Goal: Task Accomplishment & Management: Complete application form

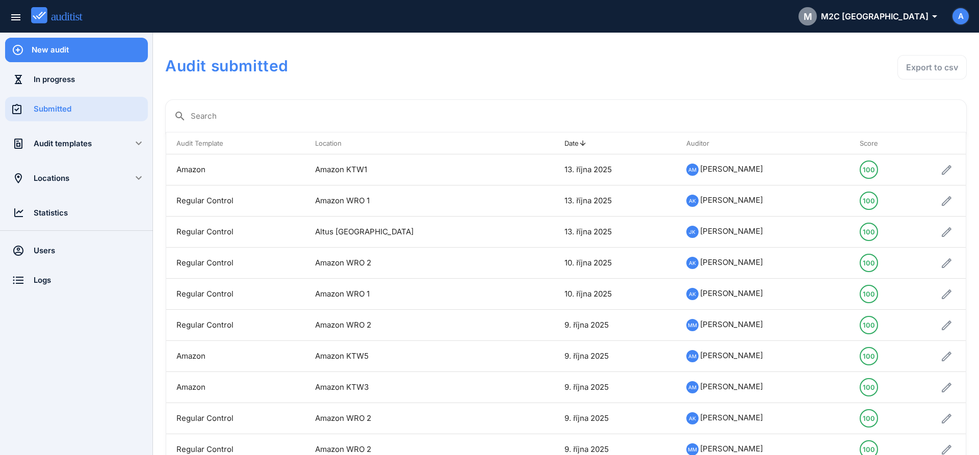
click at [89, 49] on div "New audit" at bounding box center [90, 49] width 116 height 11
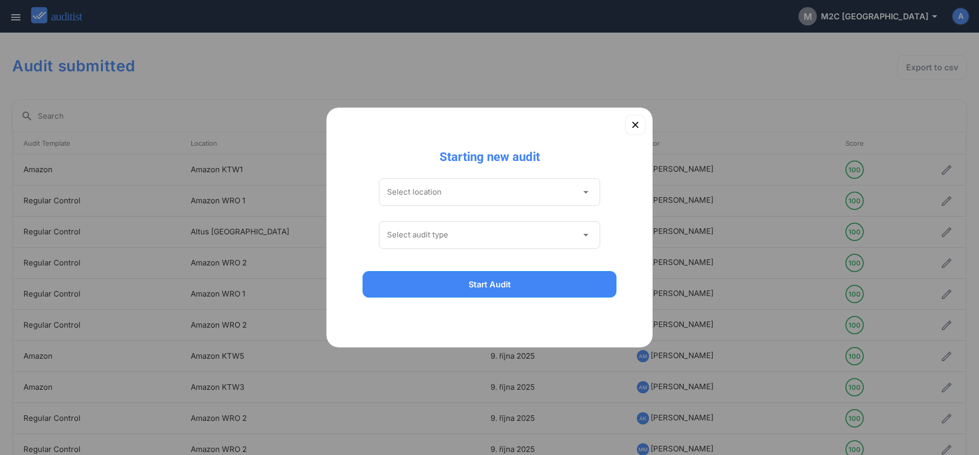
click at [422, 194] on input "Select location" at bounding box center [482, 192] width 191 height 16
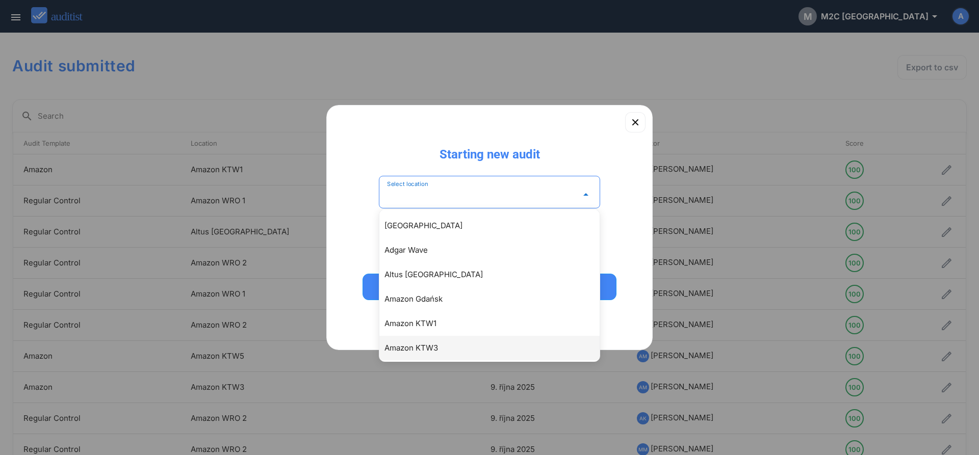
click at [433, 347] on div "Amazon KTW3" at bounding box center [494, 348] width 220 height 12
type input "**********"
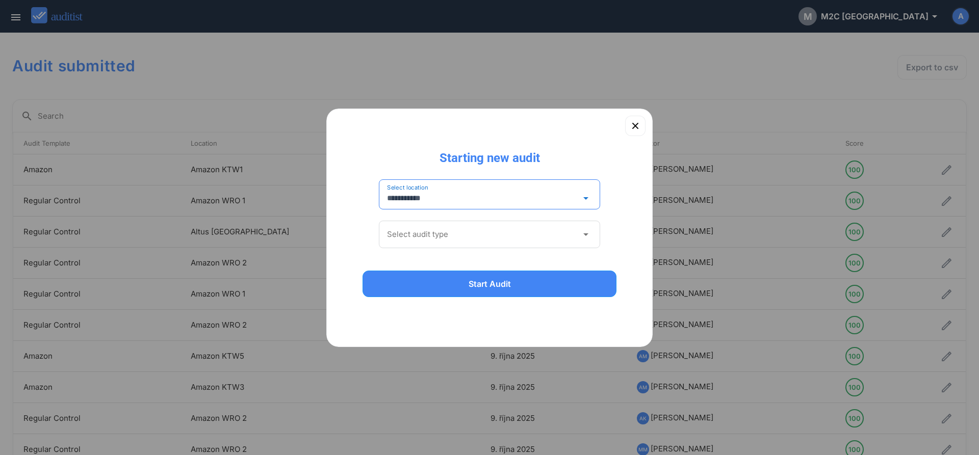
click at [427, 231] on input "Select audit type" at bounding box center [482, 234] width 191 height 16
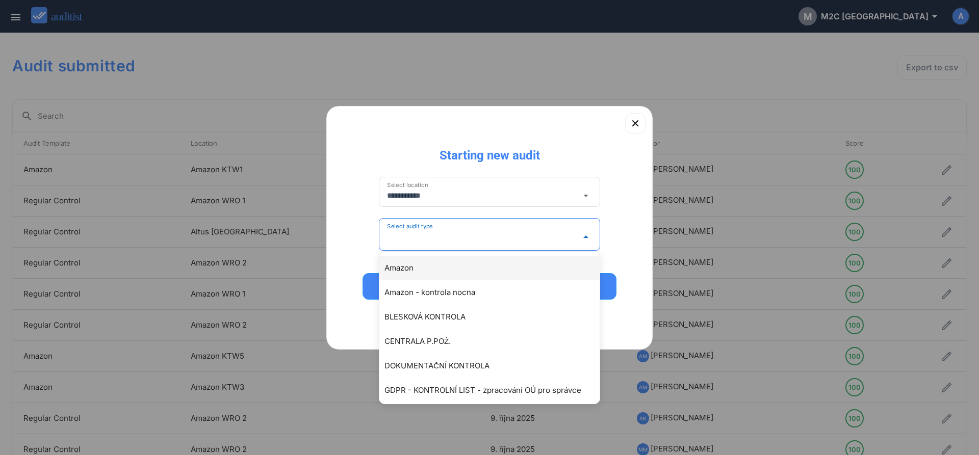
click at [413, 268] on div "Amazon" at bounding box center [494, 268] width 220 height 12
type input "******"
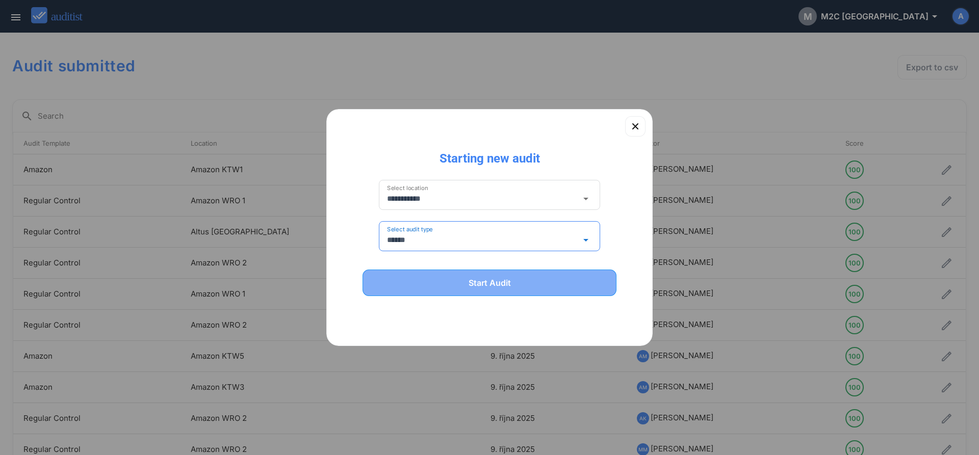
click at [448, 285] on div "Start Audit" at bounding box center [489, 283] width 227 height 12
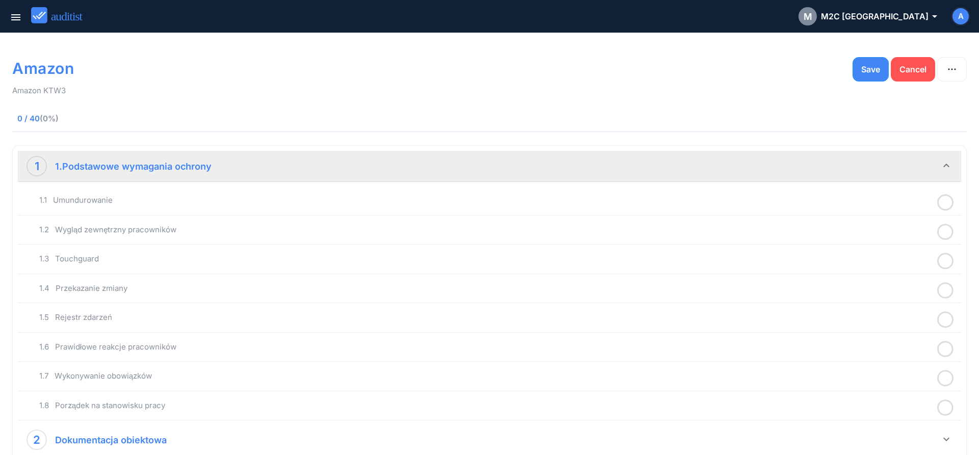
click at [950, 205] on icon at bounding box center [945, 203] width 16 height 20
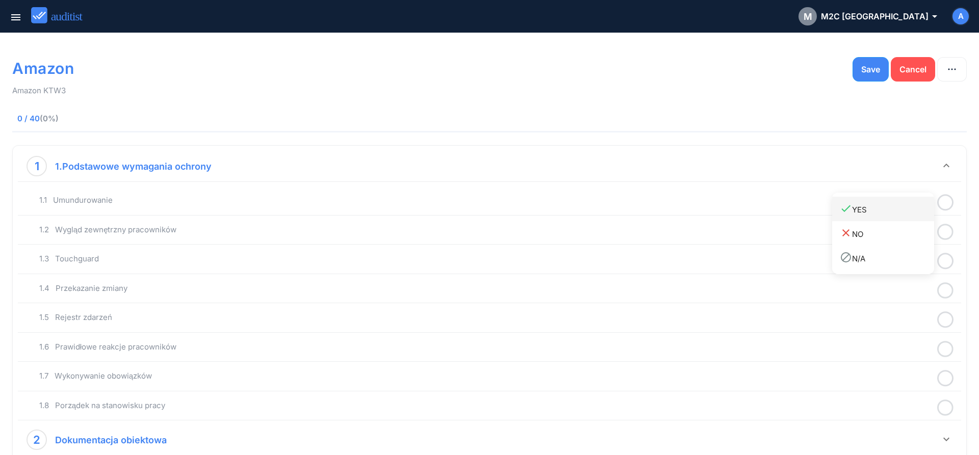
click at [854, 213] on div "done YES" at bounding box center [887, 209] width 94 height 14
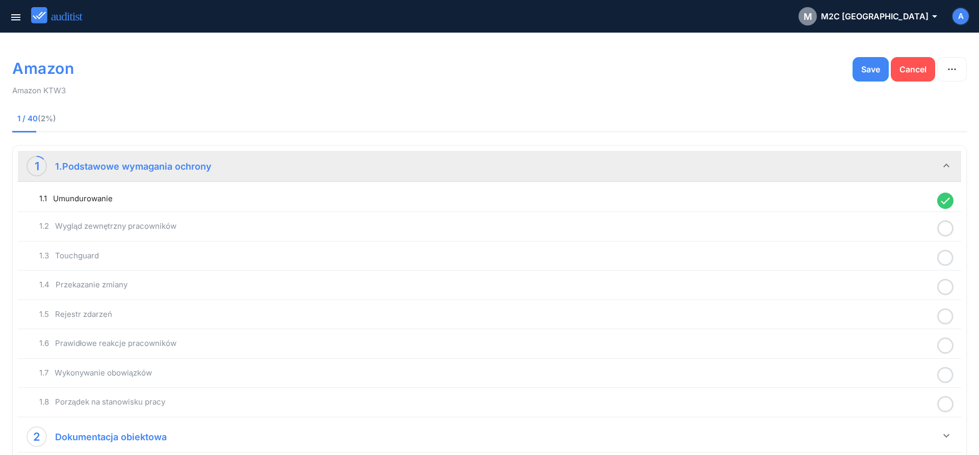
click at [950, 233] on icon at bounding box center [945, 229] width 16 height 20
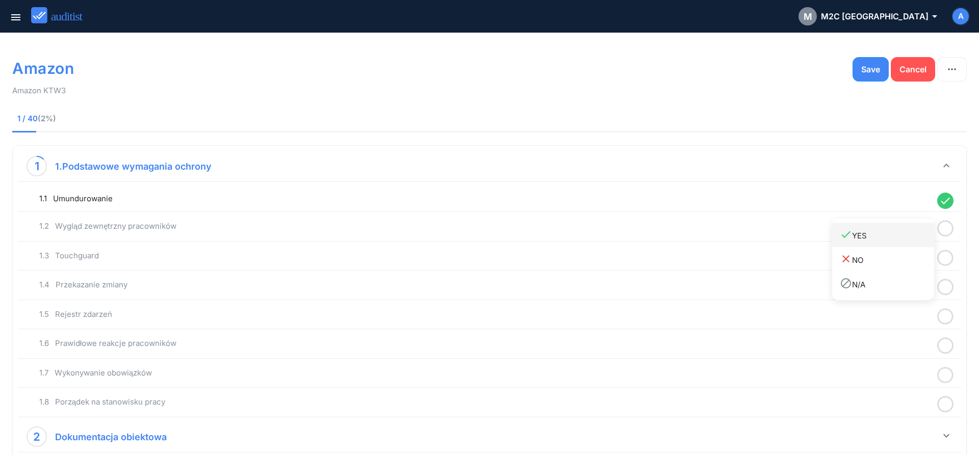
click at [917, 241] on div "done YES" at bounding box center [887, 235] width 94 height 14
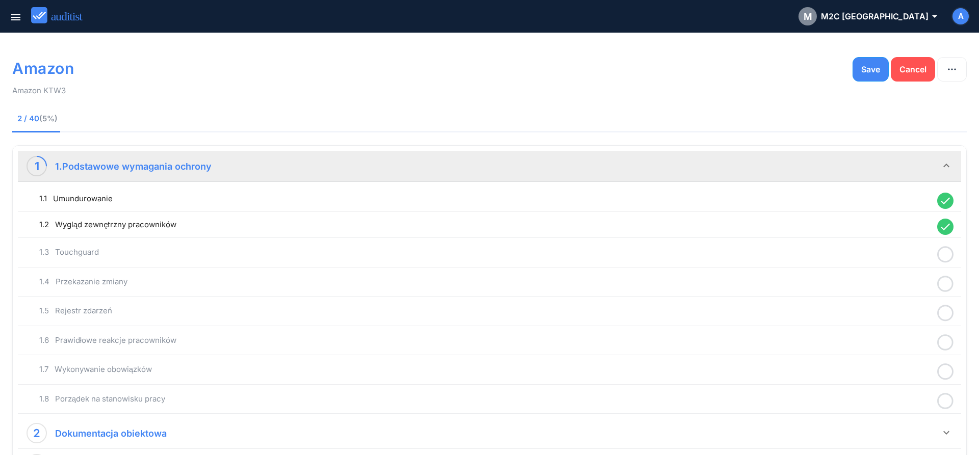
click at [941, 256] on icon at bounding box center [945, 255] width 16 height 20
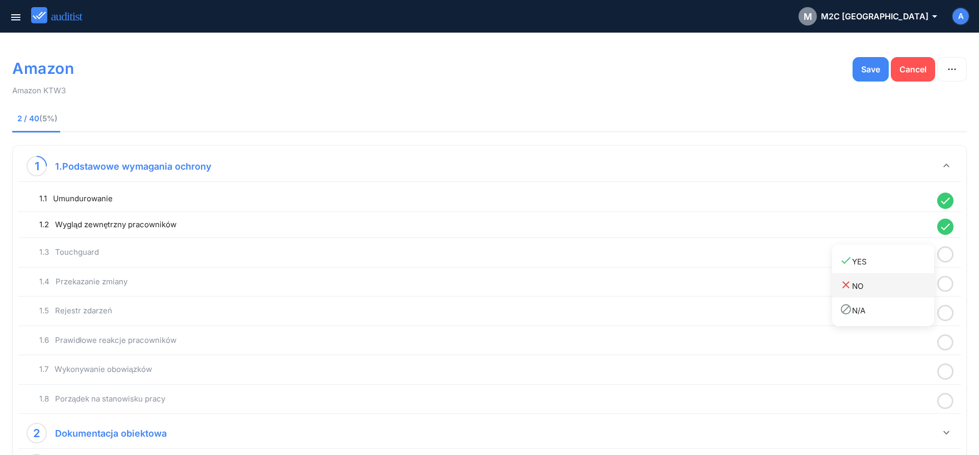
drag, startPoint x: 897, startPoint y: 264, endPoint x: 931, endPoint y: 274, distance: 35.5
click at [897, 265] on div "done YES" at bounding box center [887, 261] width 94 height 14
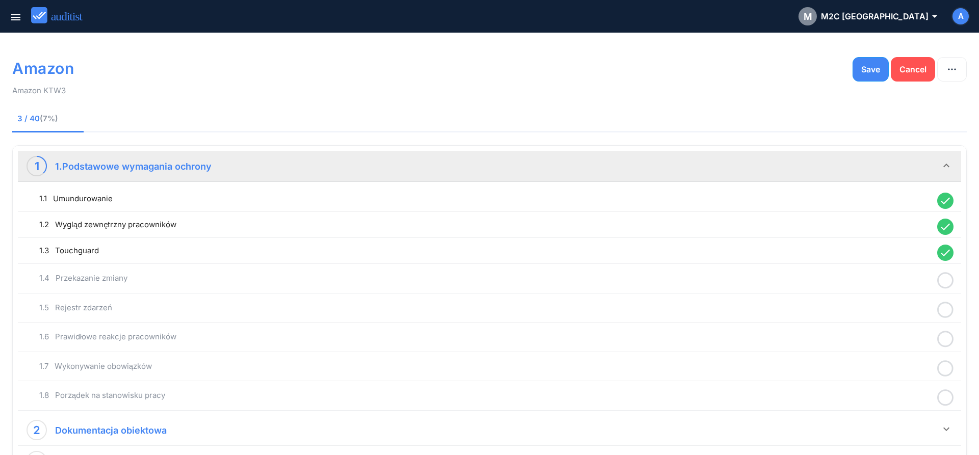
click at [949, 281] on icon at bounding box center [945, 281] width 16 height 20
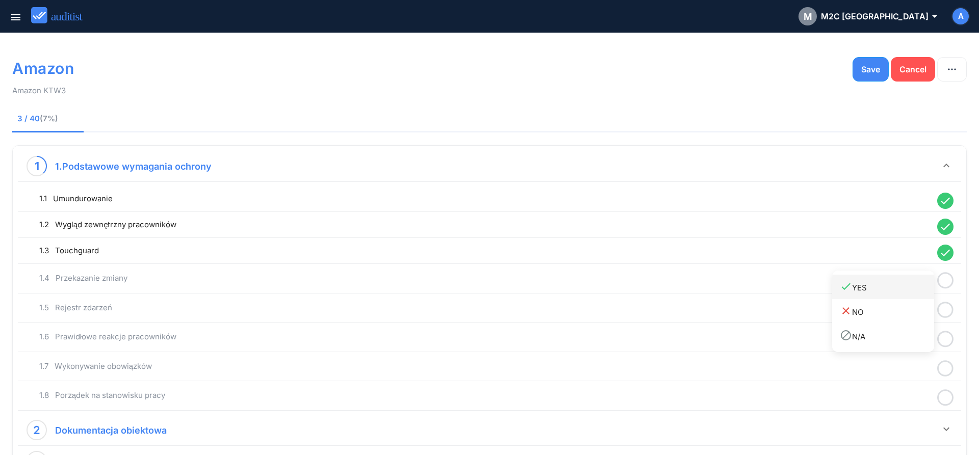
drag, startPoint x: 882, startPoint y: 291, endPoint x: 893, endPoint y: 291, distance: 10.2
click at [882, 291] on div "done YES" at bounding box center [887, 287] width 94 height 14
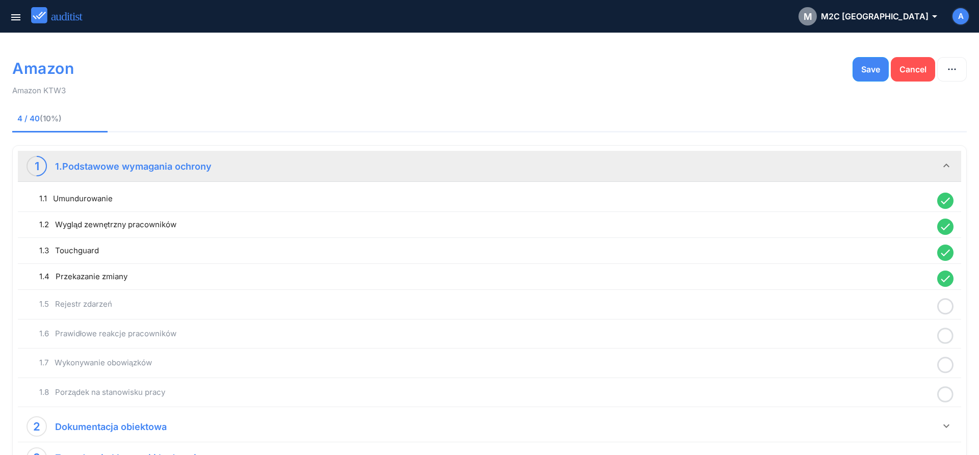
click at [945, 307] on icon at bounding box center [945, 307] width 16 height 20
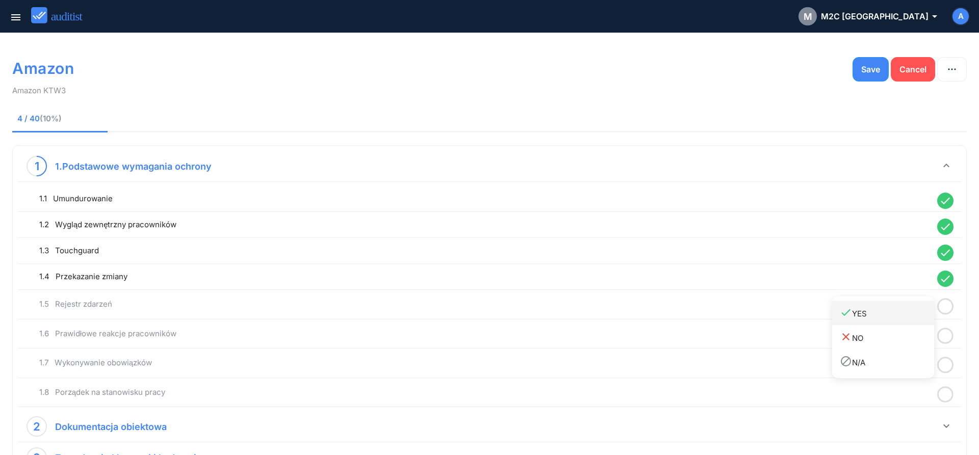
click at [899, 315] on div "done YES" at bounding box center [887, 313] width 94 height 14
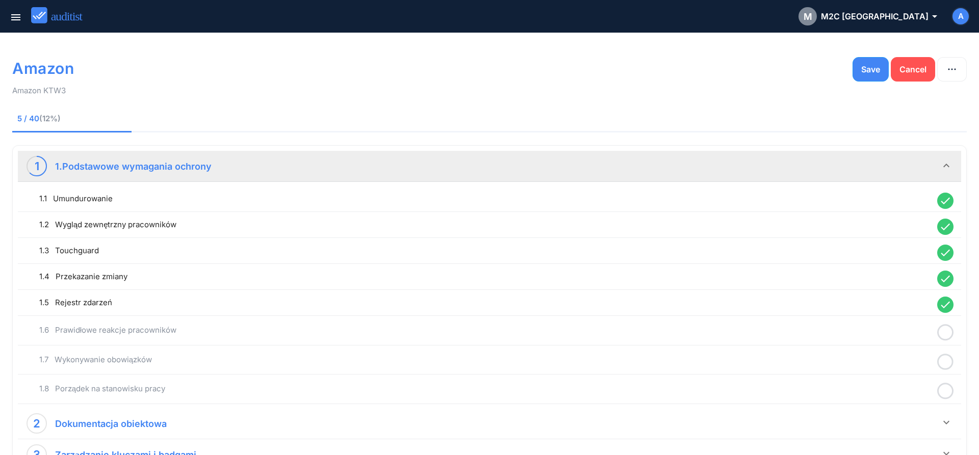
click at [945, 328] on icon at bounding box center [945, 333] width 16 height 20
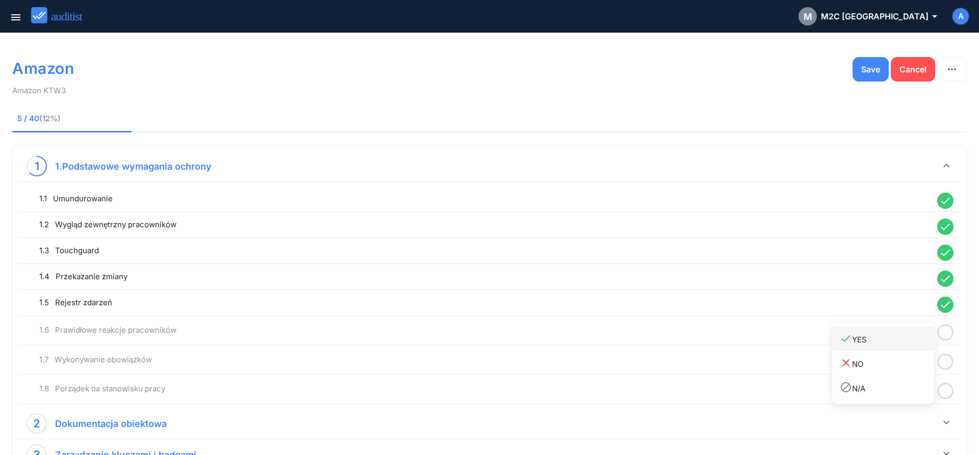
click at [901, 345] on div "done YES" at bounding box center [887, 339] width 94 height 14
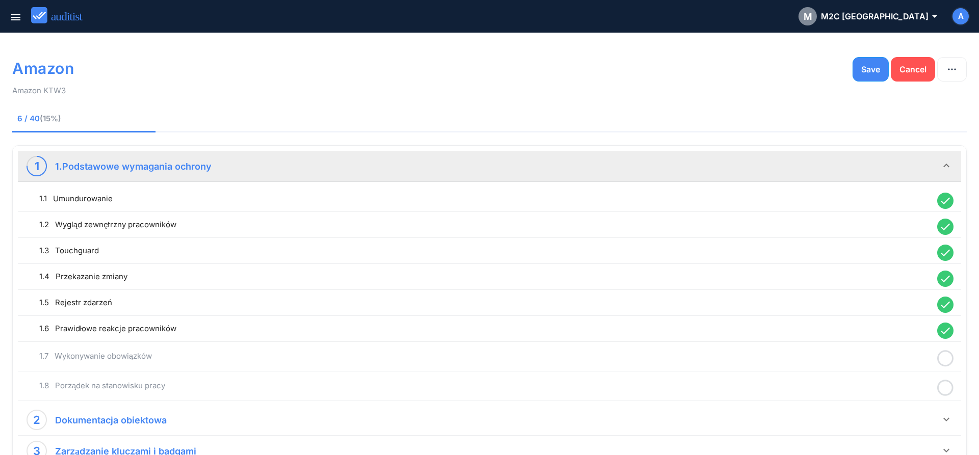
click at [946, 357] on icon at bounding box center [945, 359] width 16 height 20
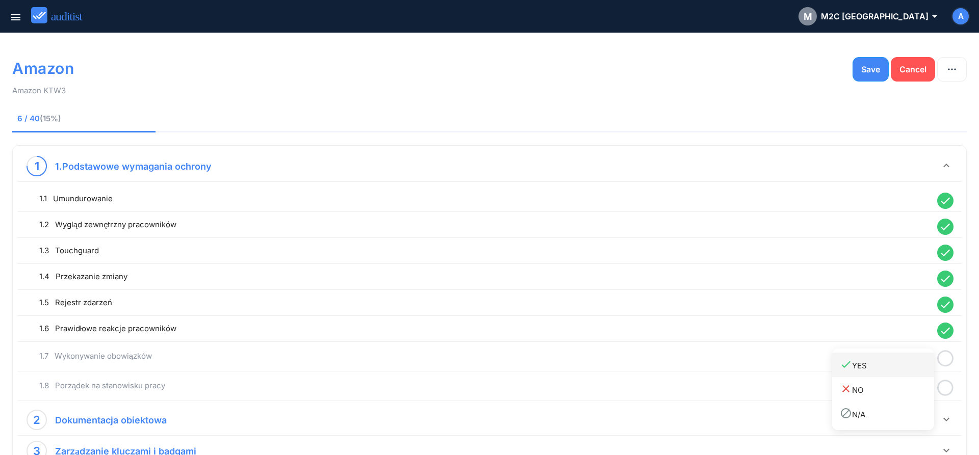
click at [906, 368] on div "done YES" at bounding box center [887, 365] width 94 height 14
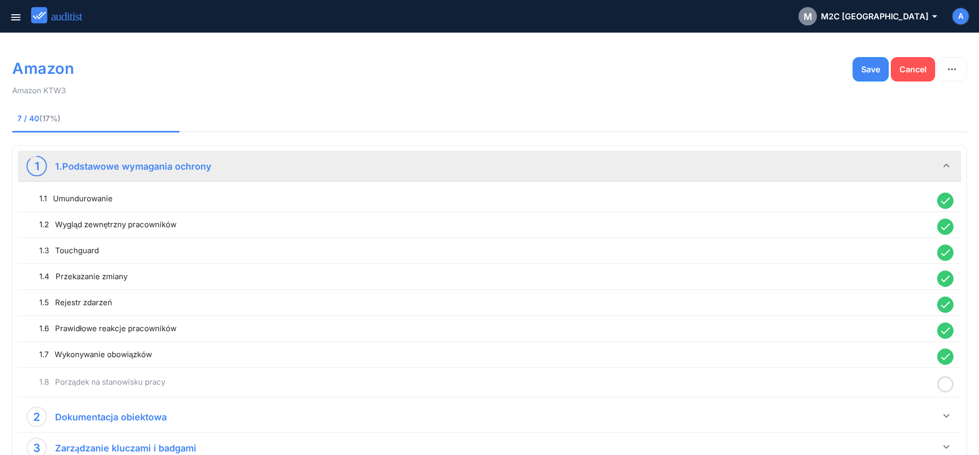
click at [947, 386] on icon at bounding box center [945, 385] width 16 height 20
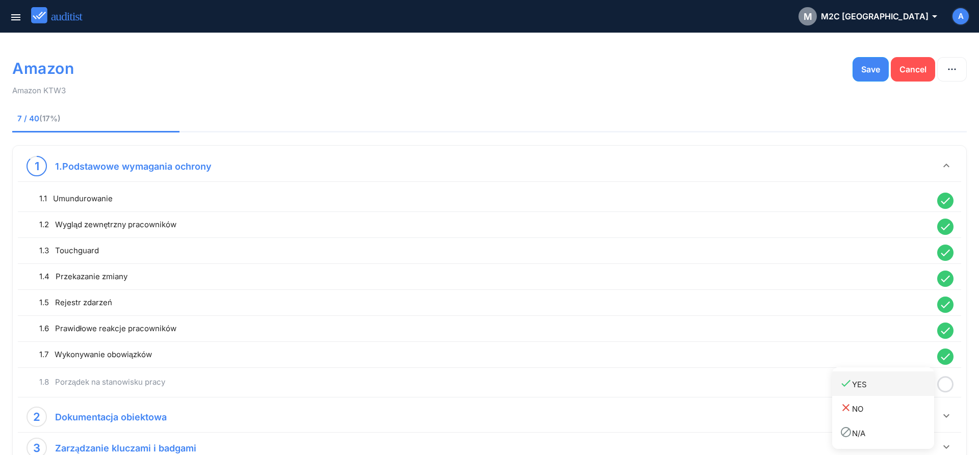
click at [895, 389] on div "done YES" at bounding box center [887, 384] width 94 height 14
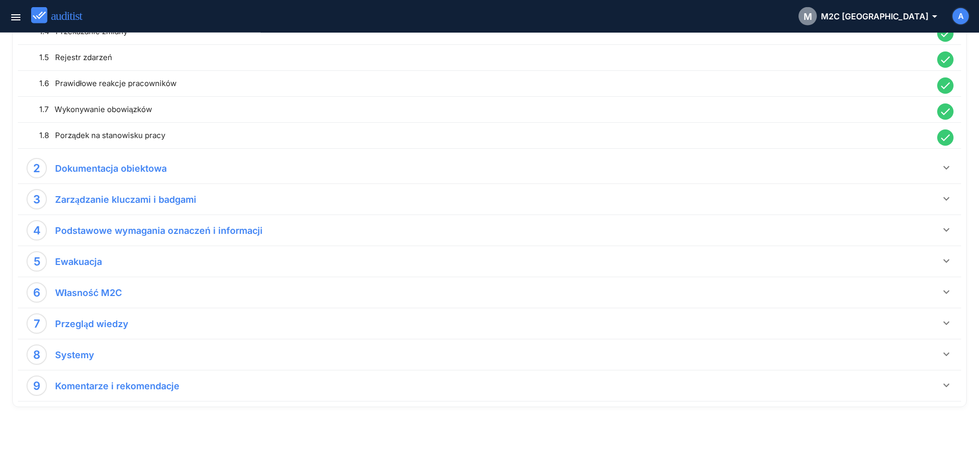
scroll to position [252, 0]
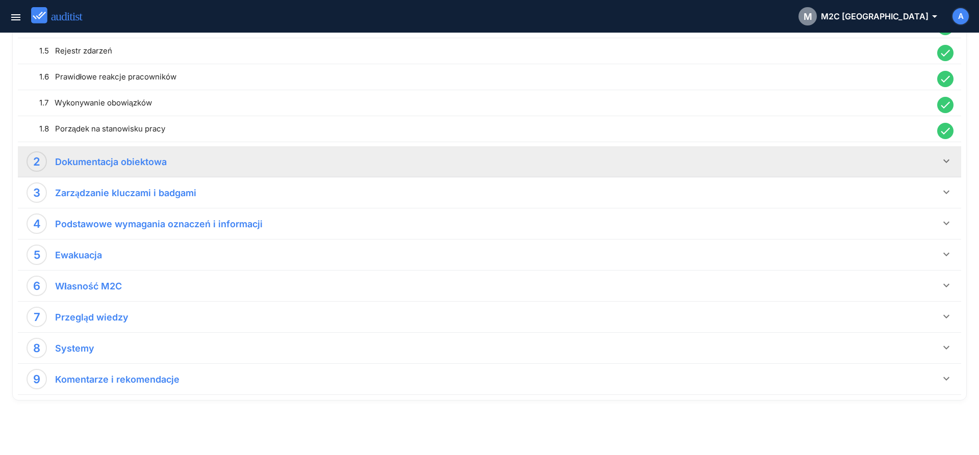
click at [947, 164] on icon "keyboard_arrow_down" at bounding box center [946, 161] width 12 height 12
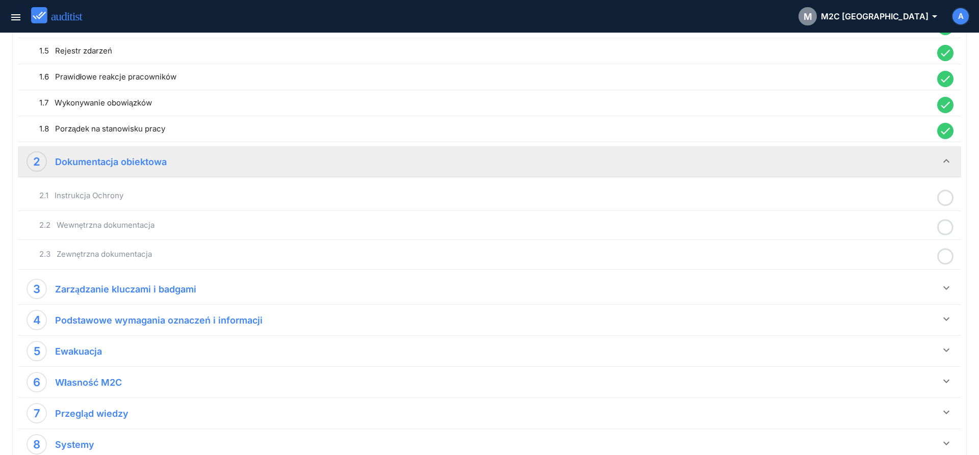
click at [949, 199] on icon at bounding box center [945, 198] width 16 height 20
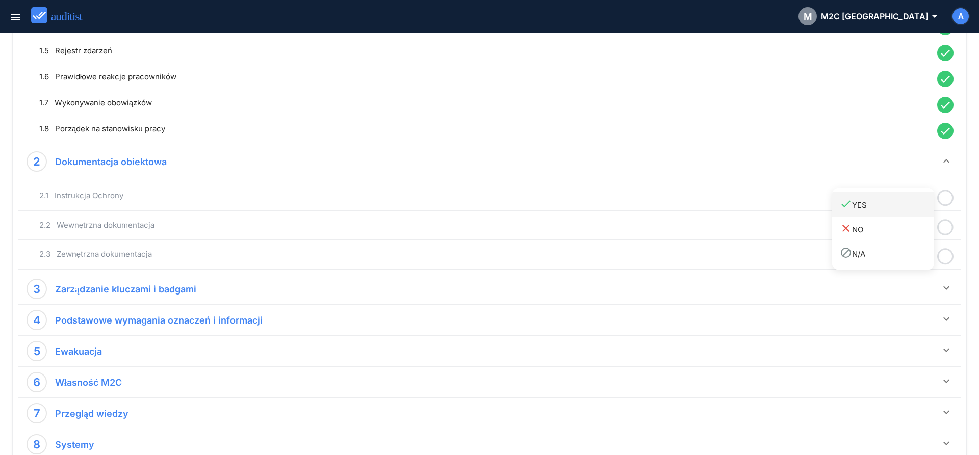
click at [901, 213] on link "done YES" at bounding box center [883, 204] width 102 height 24
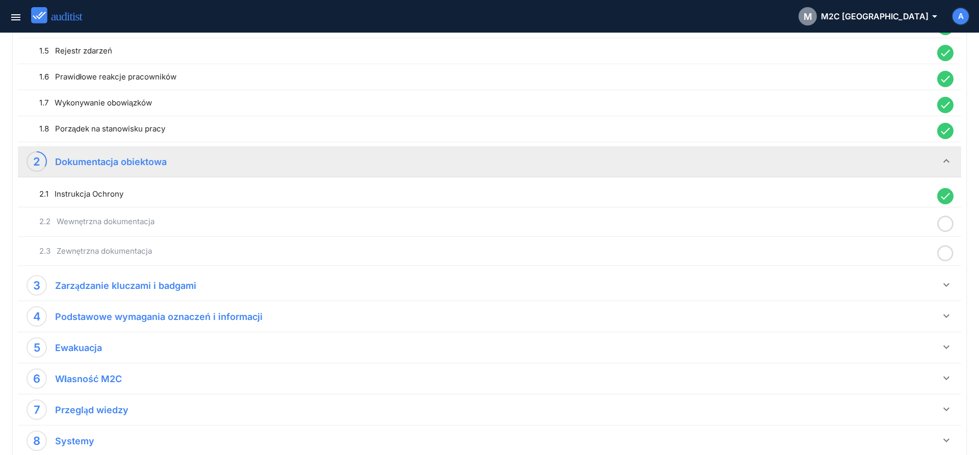
click at [942, 226] on icon at bounding box center [945, 224] width 16 height 20
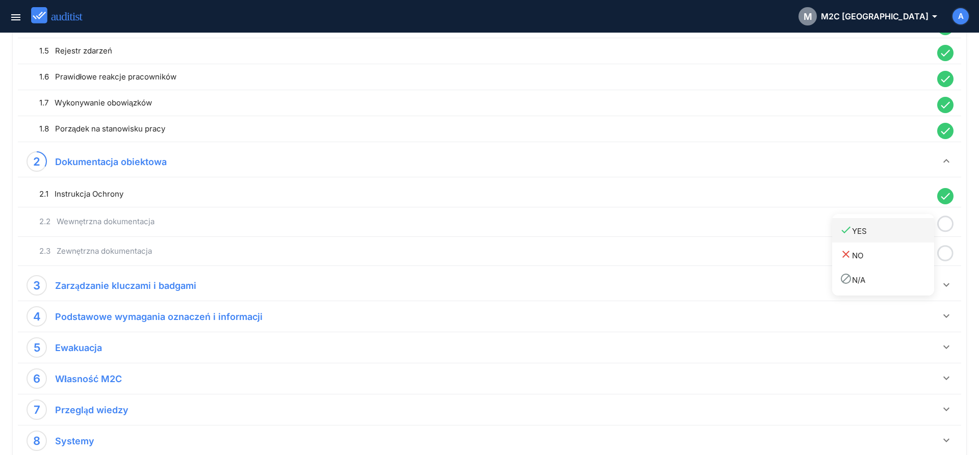
click at [909, 237] on div "done YES" at bounding box center [887, 231] width 94 height 14
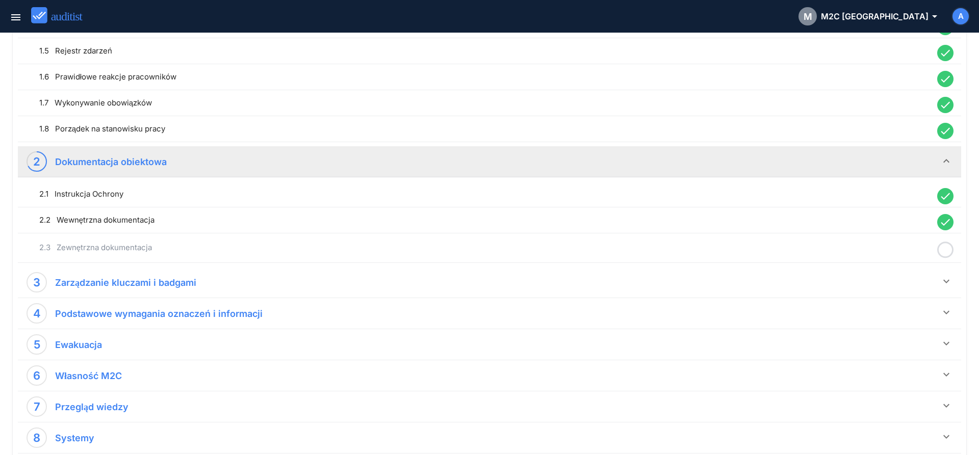
click at [941, 250] on icon at bounding box center [945, 250] width 16 height 20
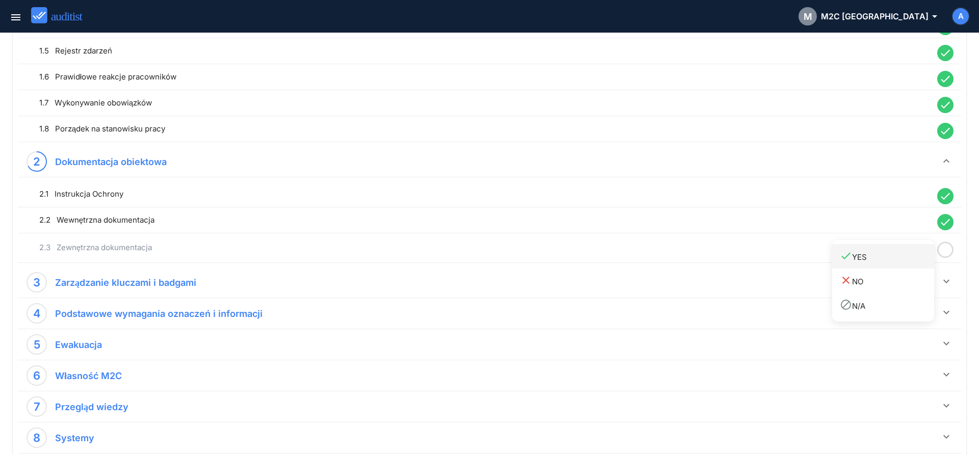
click at [903, 263] on div "done YES" at bounding box center [887, 257] width 94 height 14
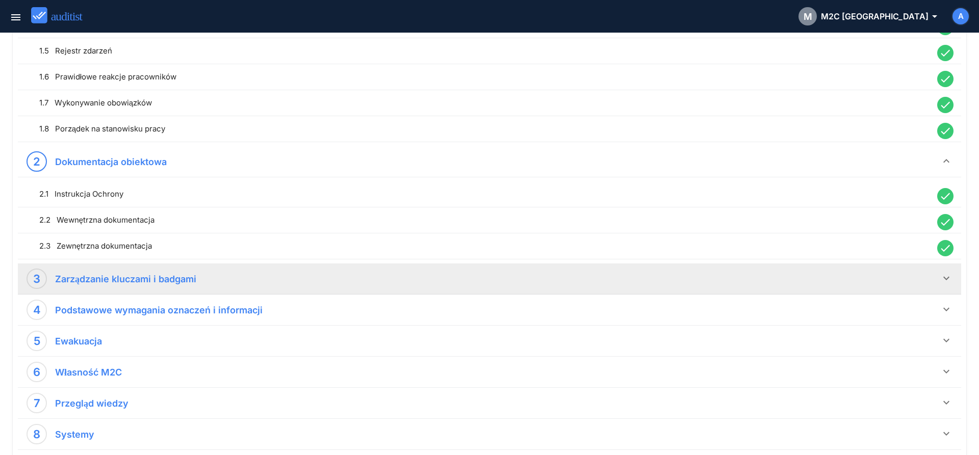
click at [948, 279] on icon "keyboard_arrow_down" at bounding box center [946, 278] width 12 height 12
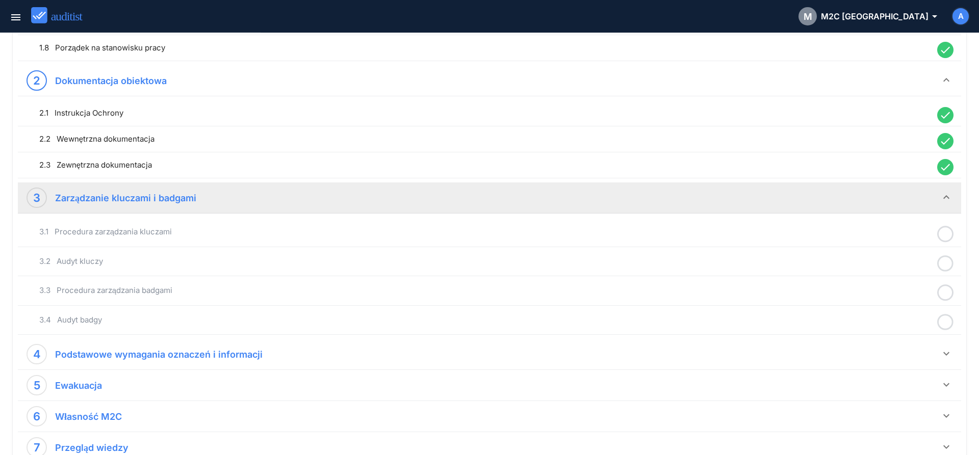
scroll to position [356, 0]
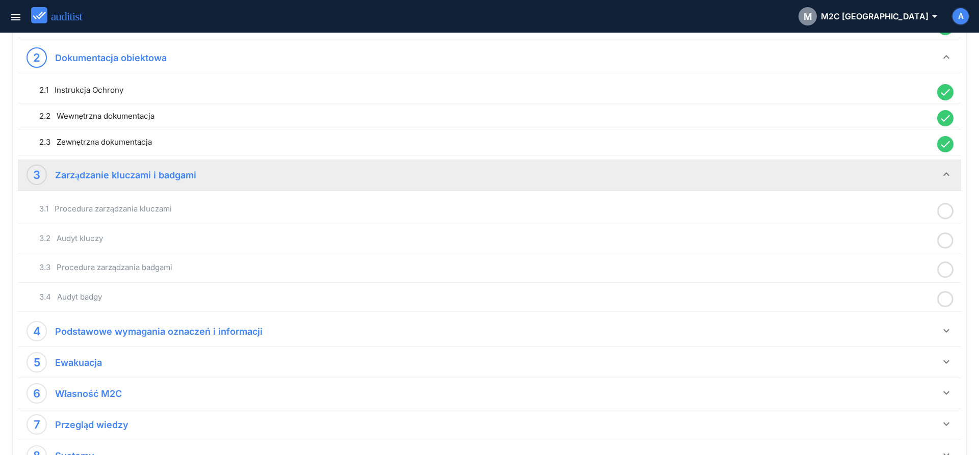
click at [947, 212] on icon at bounding box center [945, 211] width 16 height 20
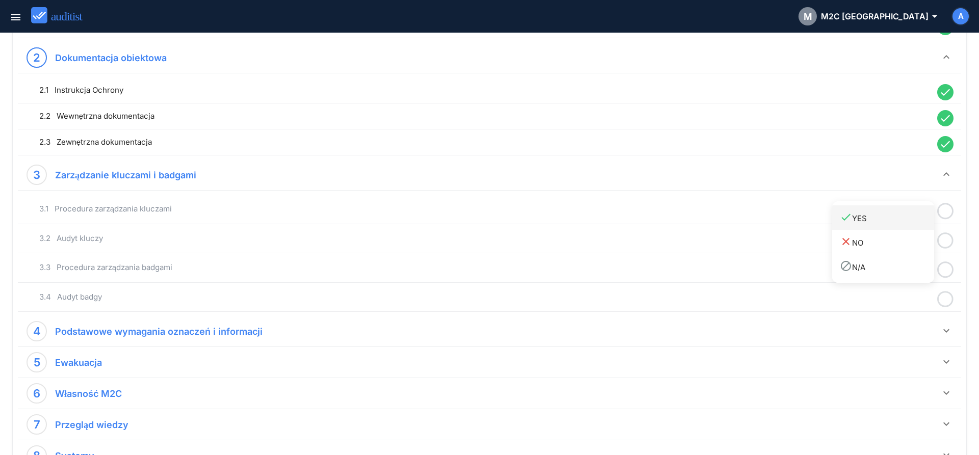
click at [908, 221] on div "done YES" at bounding box center [887, 218] width 94 height 14
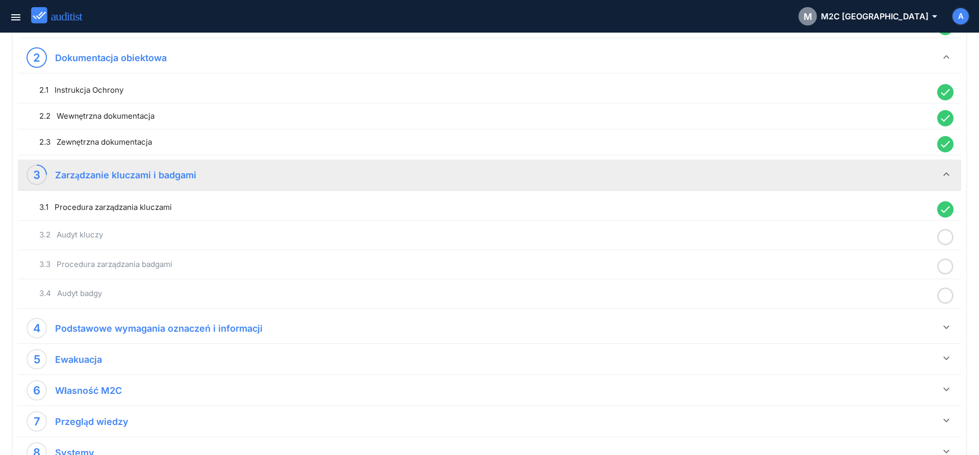
click at [950, 243] on circle at bounding box center [945, 237] width 15 height 15
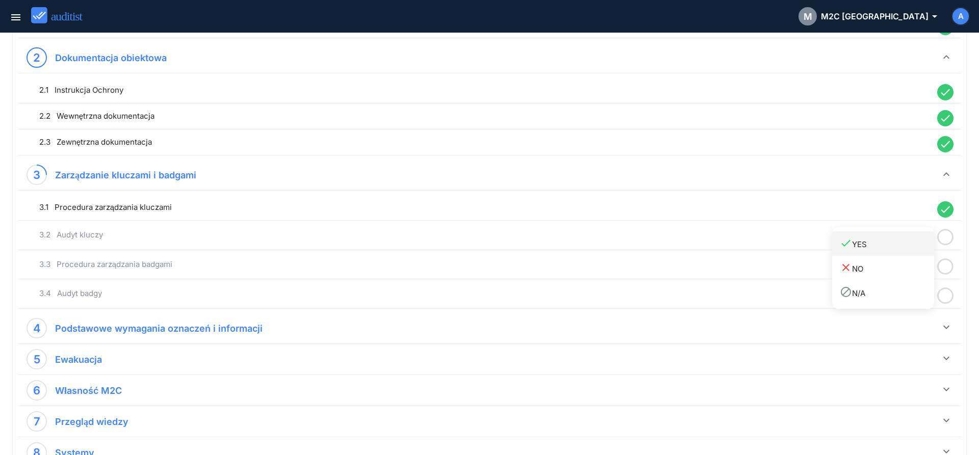
drag, startPoint x: 897, startPoint y: 245, endPoint x: 917, endPoint y: 249, distance: 20.9
click at [897, 246] on div "done YES" at bounding box center [887, 244] width 94 height 14
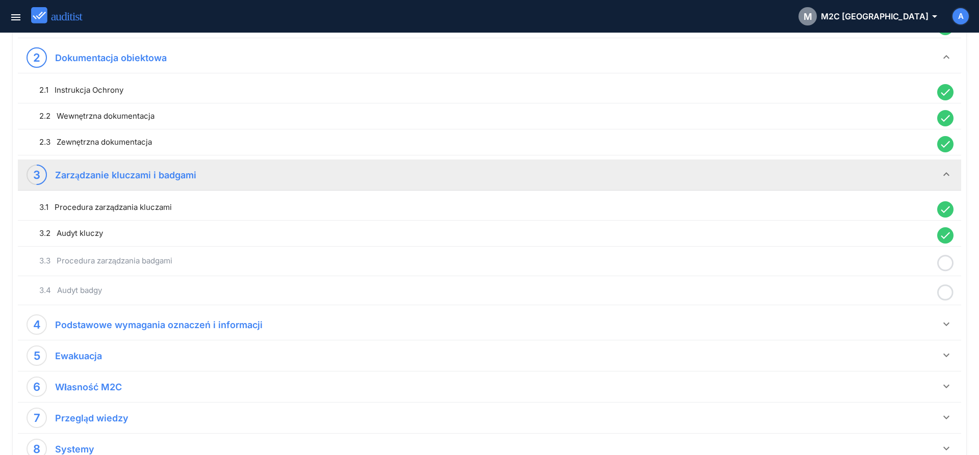
click at [944, 265] on icon at bounding box center [945, 263] width 16 height 20
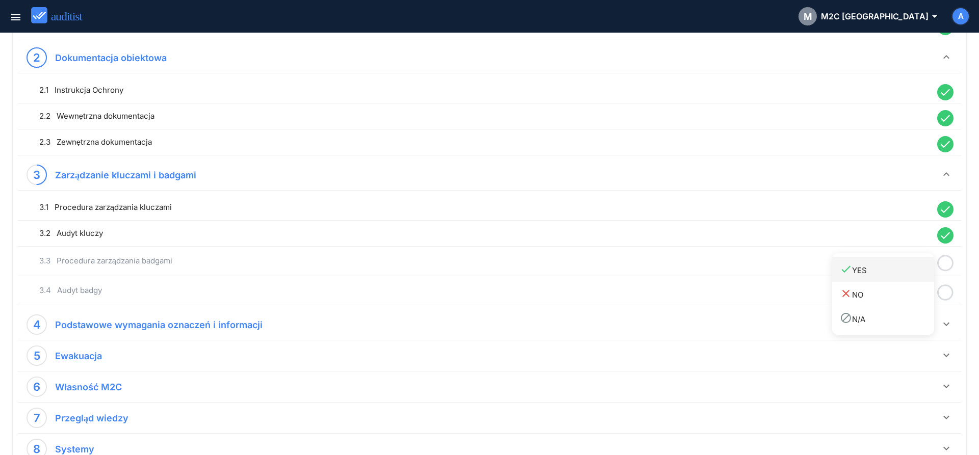
click at [898, 276] on div "done YES" at bounding box center [887, 270] width 94 height 14
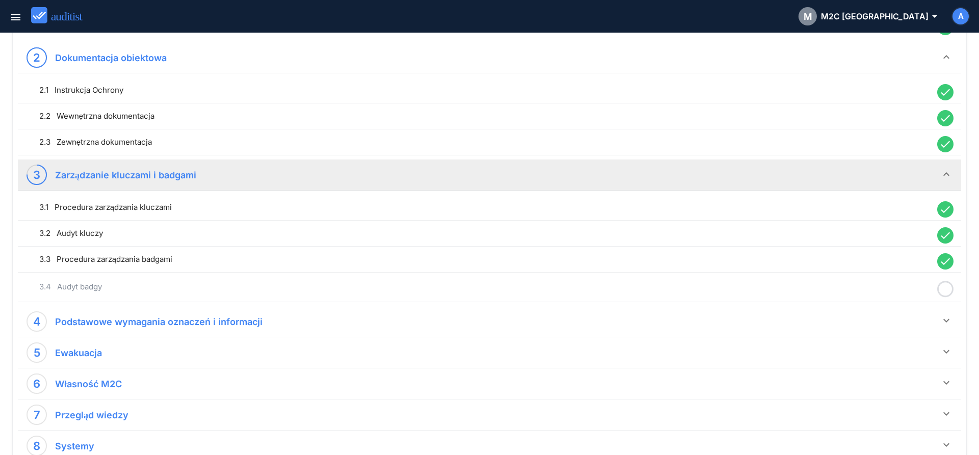
click at [945, 294] on icon at bounding box center [945, 289] width 16 height 20
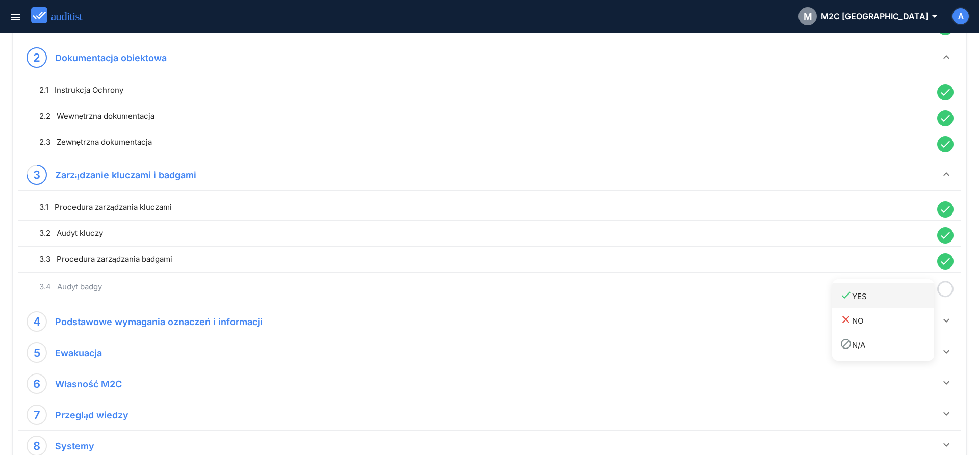
click at [889, 301] on div "done YES" at bounding box center [887, 296] width 94 height 14
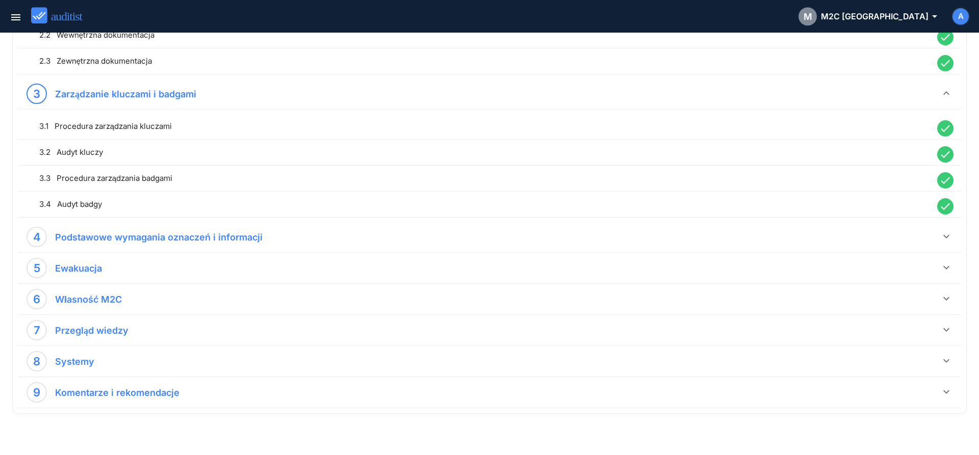
scroll to position [450, 0]
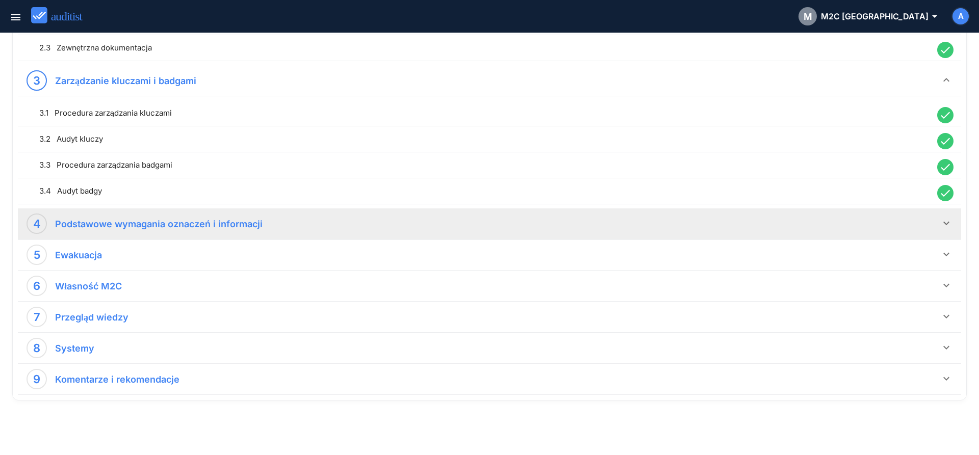
click at [947, 222] on icon "keyboard_arrow_down" at bounding box center [946, 223] width 12 height 12
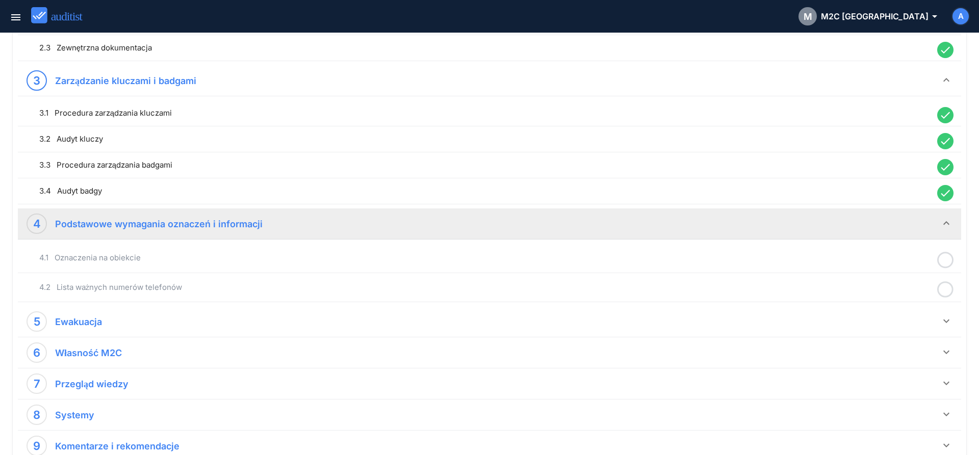
click at [946, 261] on icon at bounding box center [945, 260] width 16 height 20
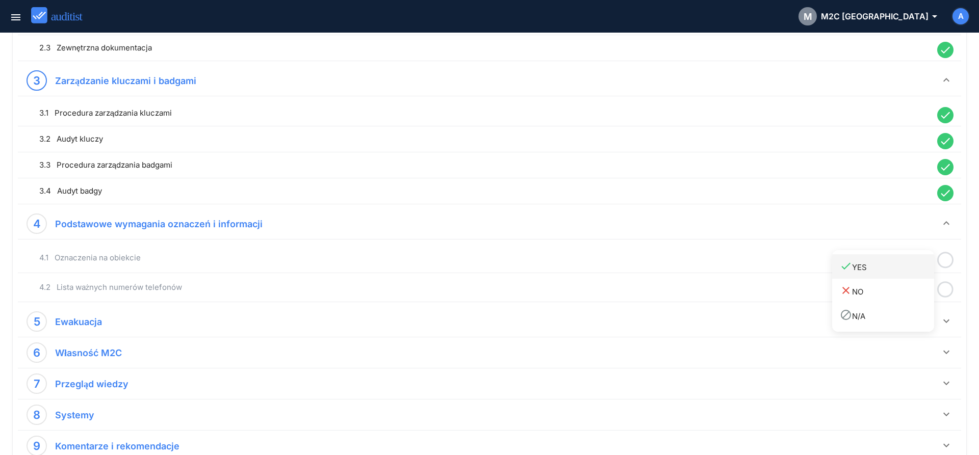
click at [914, 272] on div "done YES" at bounding box center [887, 267] width 94 height 14
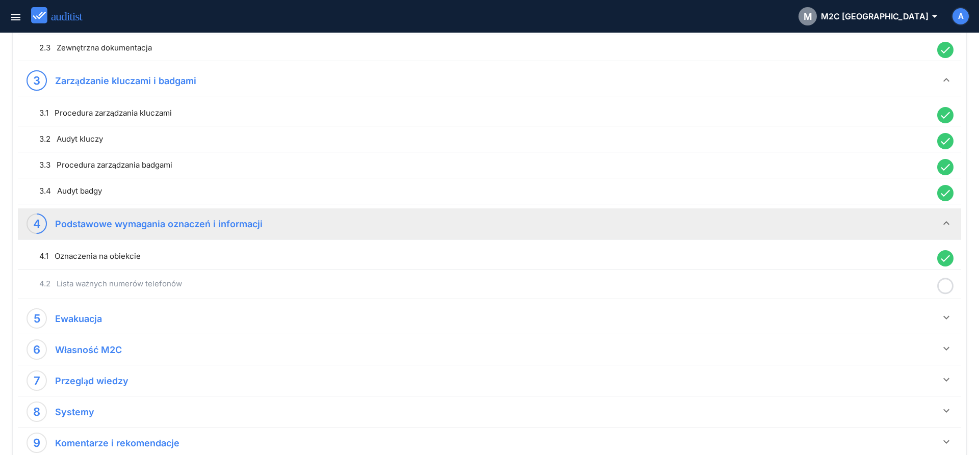
click at [948, 288] on icon at bounding box center [945, 286] width 16 height 20
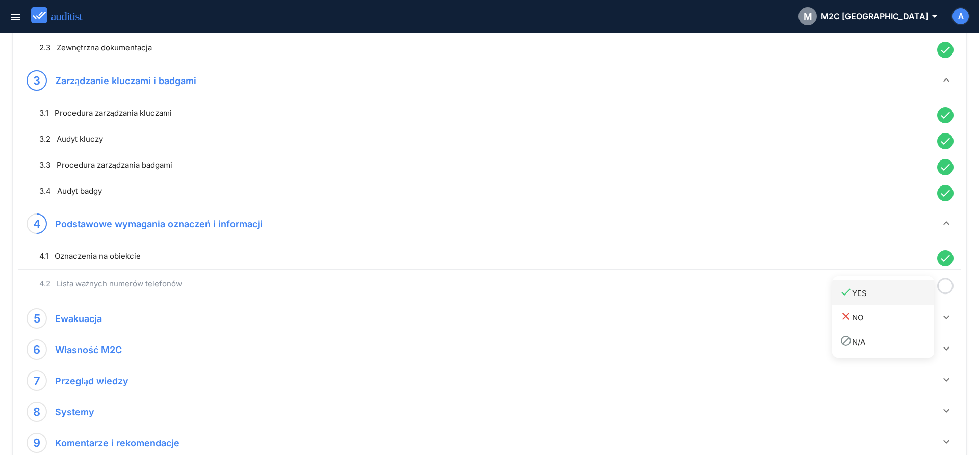
drag, startPoint x: 904, startPoint y: 293, endPoint x: 936, endPoint y: 307, distance: 35.4
click at [904, 295] on div "done YES" at bounding box center [887, 293] width 94 height 14
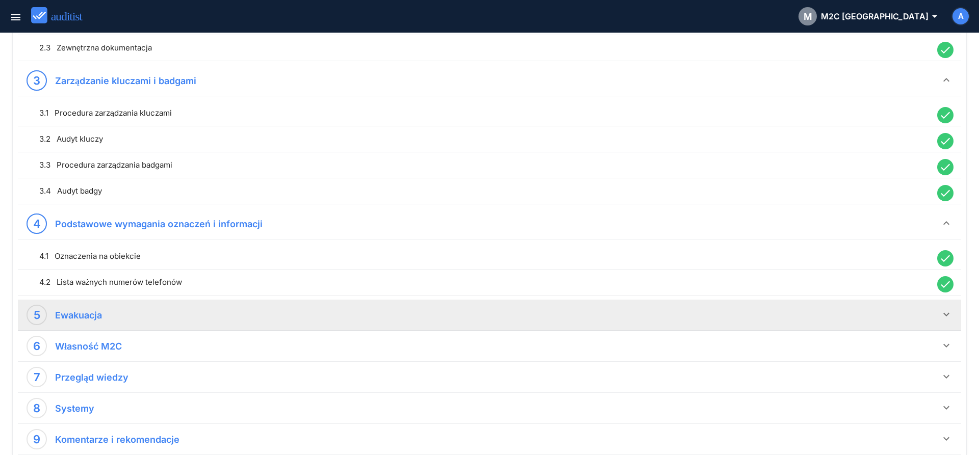
click at [944, 312] on icon "keyboard_arrow_down" at bounding box center [946, 314] width 12 height 12
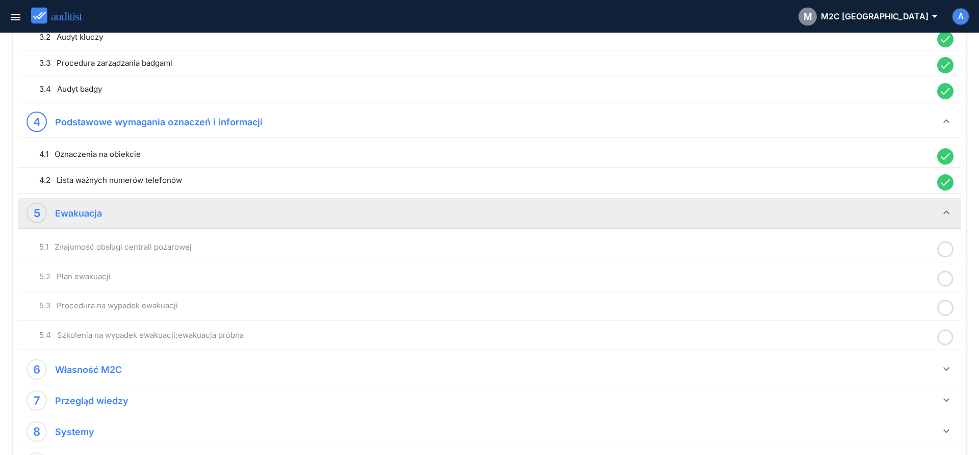
scroll to position [554, 0]
click at [945, 249] on icon at bounding box center [945, 248] width 16 height 20
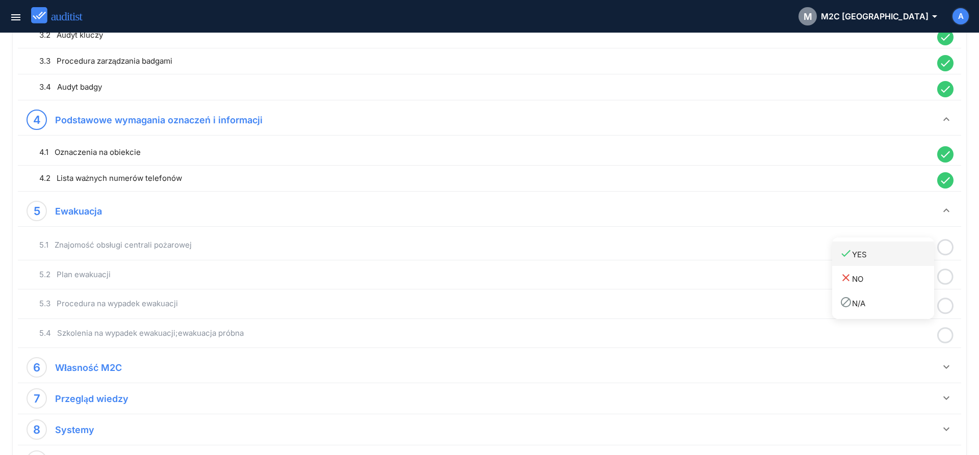
click at [899, 264] on link "done YES" at bounding box center [883, 254] width 102 height 24
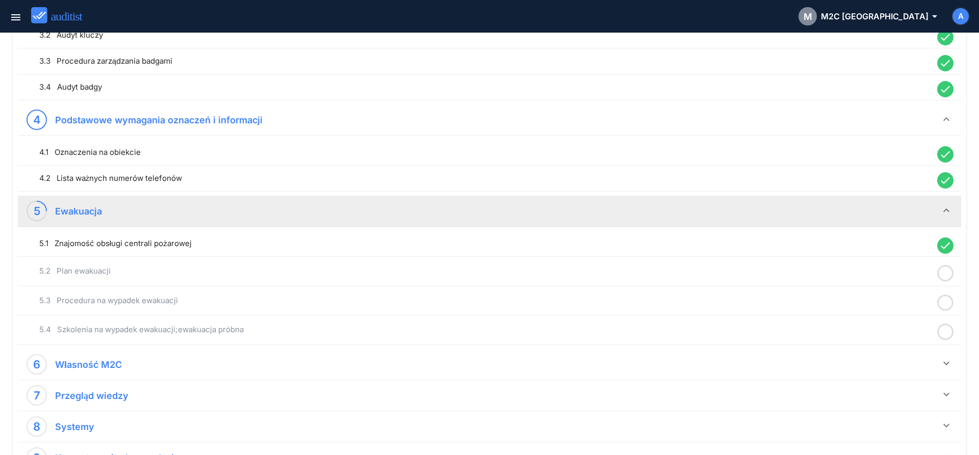
click at [943, 273] on icon at bounding box center [945, 274] width 16 height 20
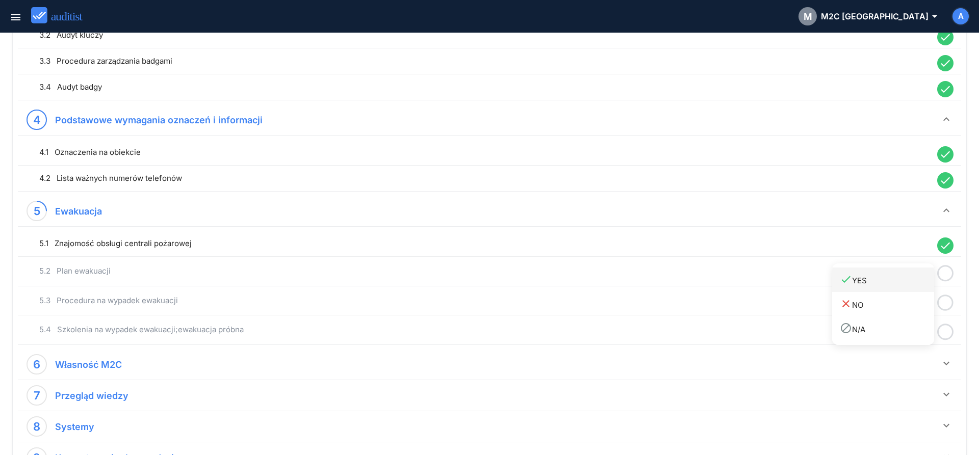
click at [897, 287] on link "done YES" at bounding box center [883, 280] width 102 height 24
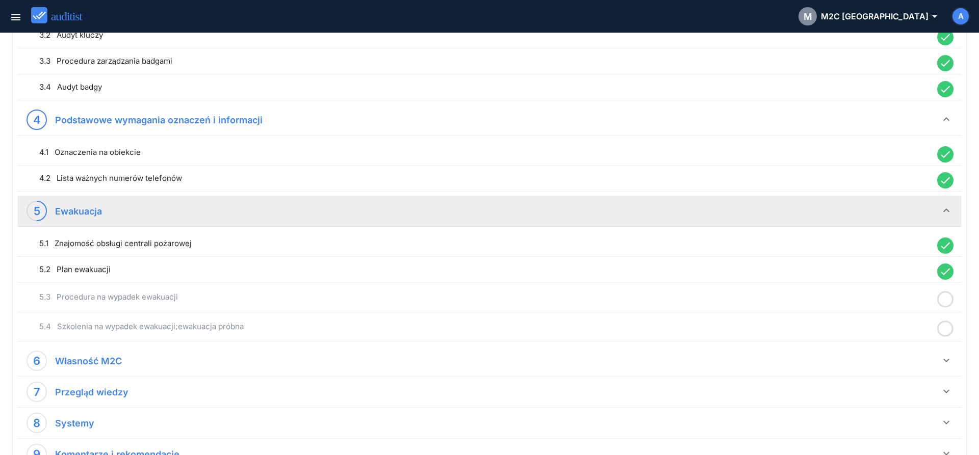
drag, startPoint x: 946, startPoint y: 301, endPoint x: 935, endPoint y: 304, distance: 10.8
click at [946, 301] on icon at bounding box center [945, 300] width 16 height 20
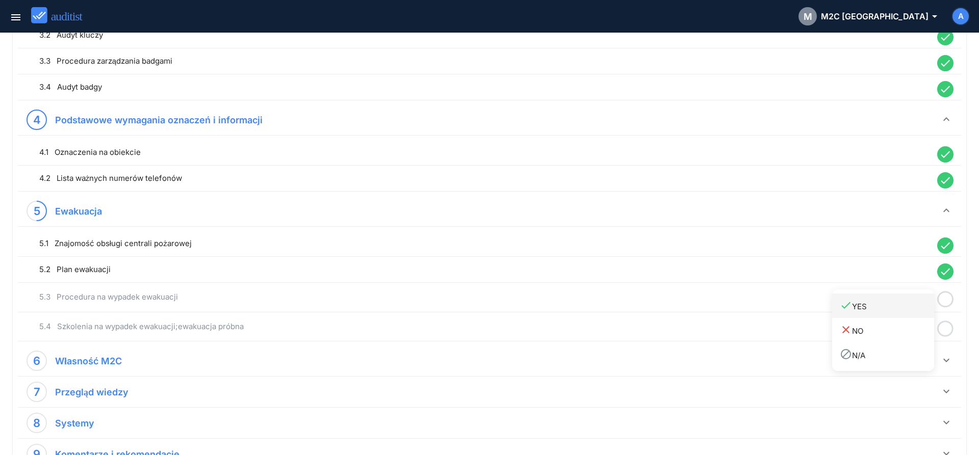
click at [887, 309] on div "done YES" at bounding box center [887, 306] width 94 height 14
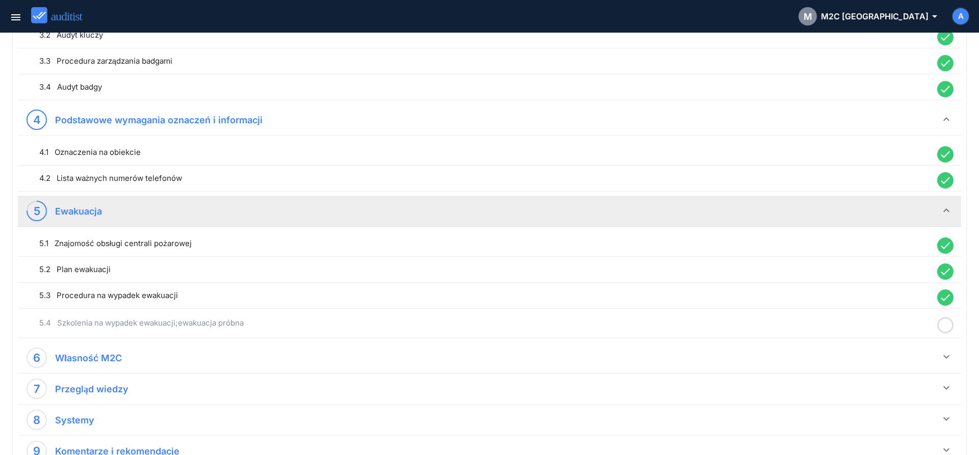
click at [944, 323] on icon at bounding box center [945, 326] width 16 height 20
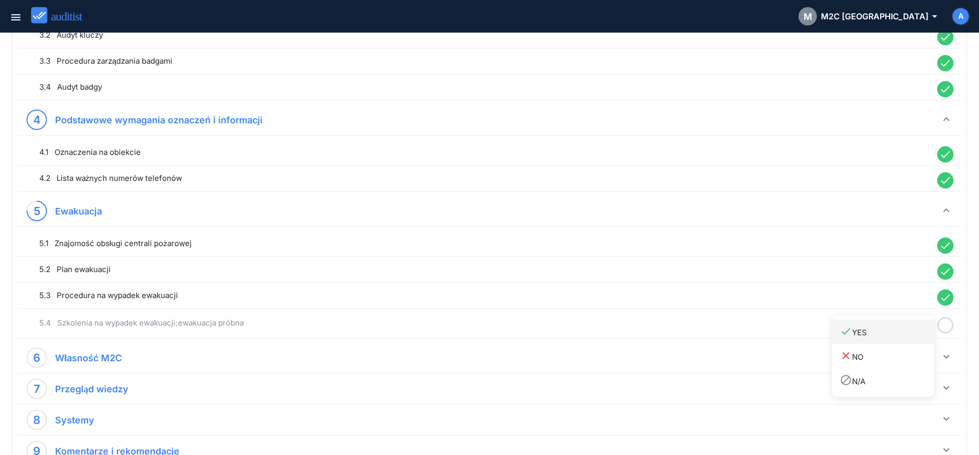
click at [903, 330] on div "done YES" at bounding box center [887, 332] width 94 height 14
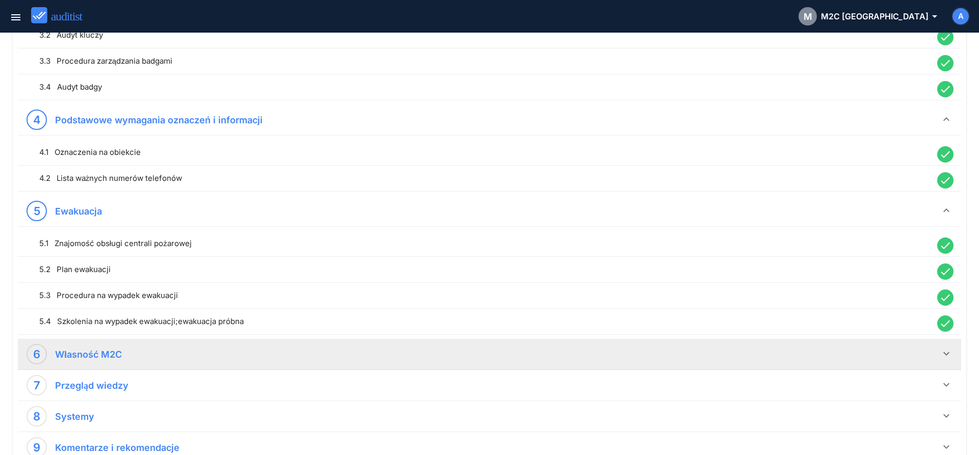
click at [944, 355] on icon "keyboard_arrow_down" at bounding box center [946, 354] width 12 height 12
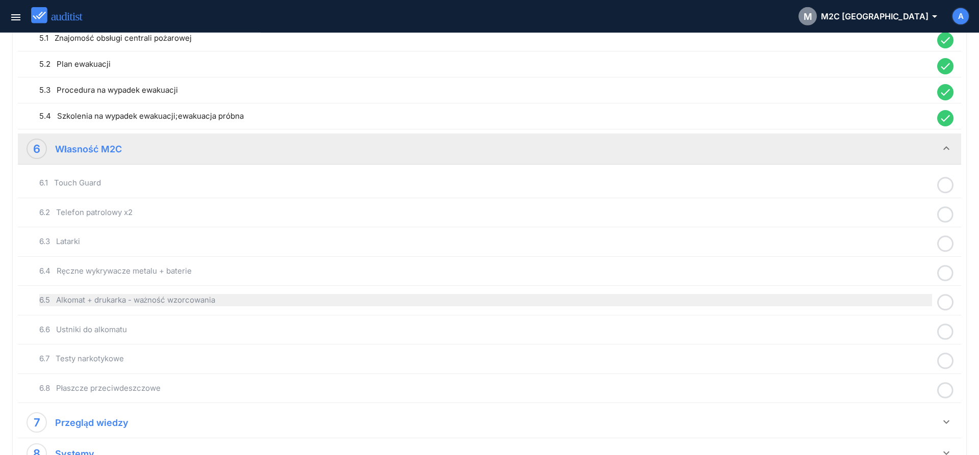
scroll to position [762, 0]
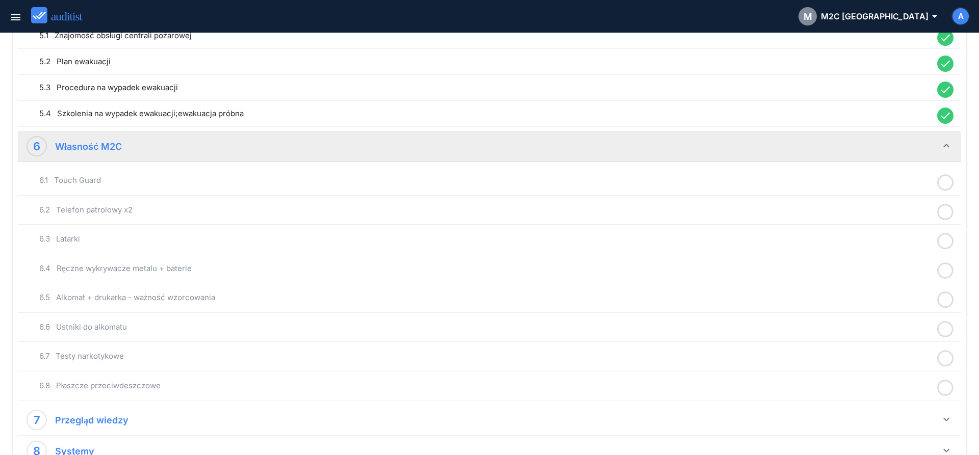
click at [941, 184] on icon at bounding box center [945, 183] width 16 height 20
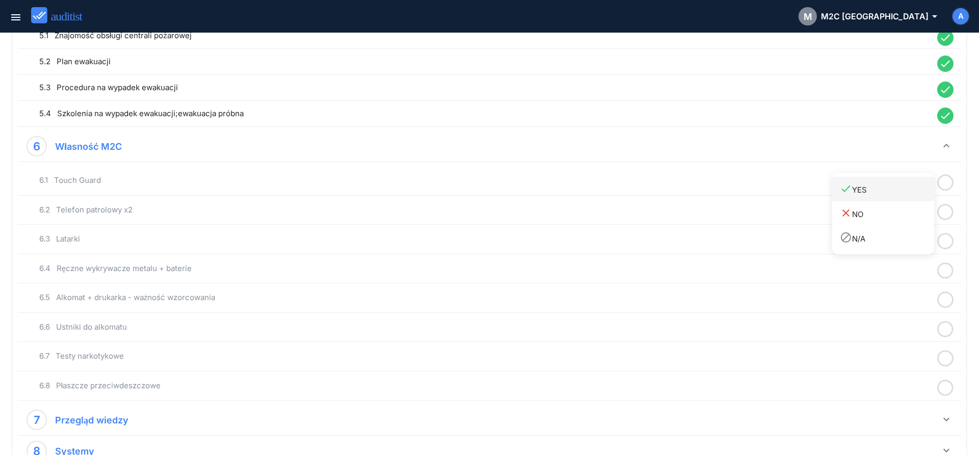
click at [897, 195] on div "done YES" at bounding box center [887, 189] width 94 height 14
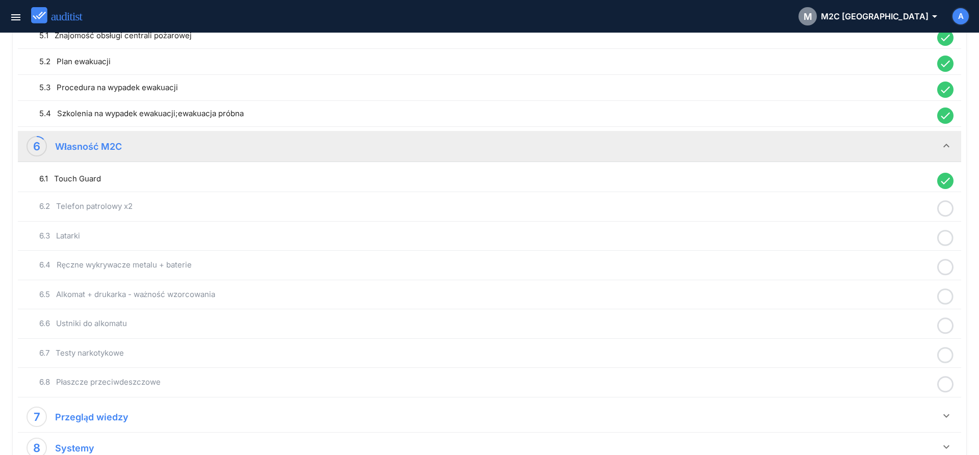
click at [946, 212] on icon at bounding box center [945, 209] width 16 height 20
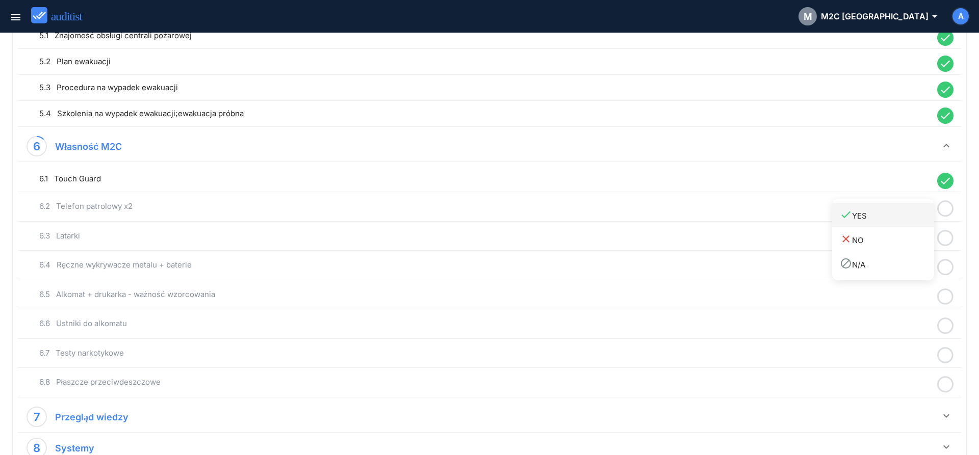
click at [896, 219] on div "done YES" at bounding box center [887, 215] width 94 height 14
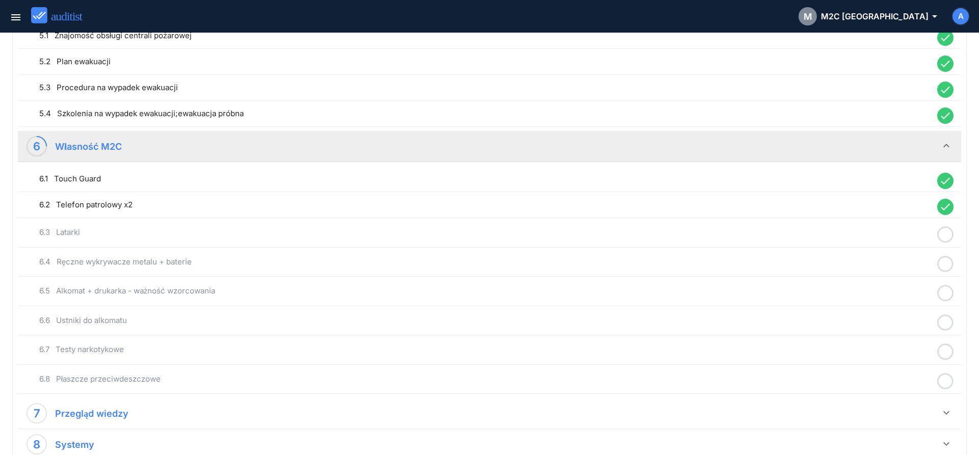
click at [945, 235] on icon at bounding box center [945, 235] width 16 height 20
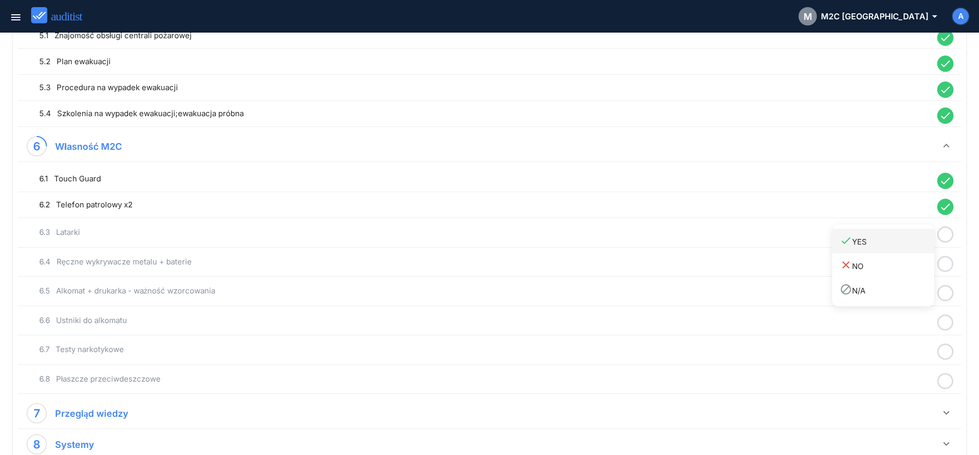
click at [874, 245] on div "done YES" at bounding box center [887, 241] width 94 height 14
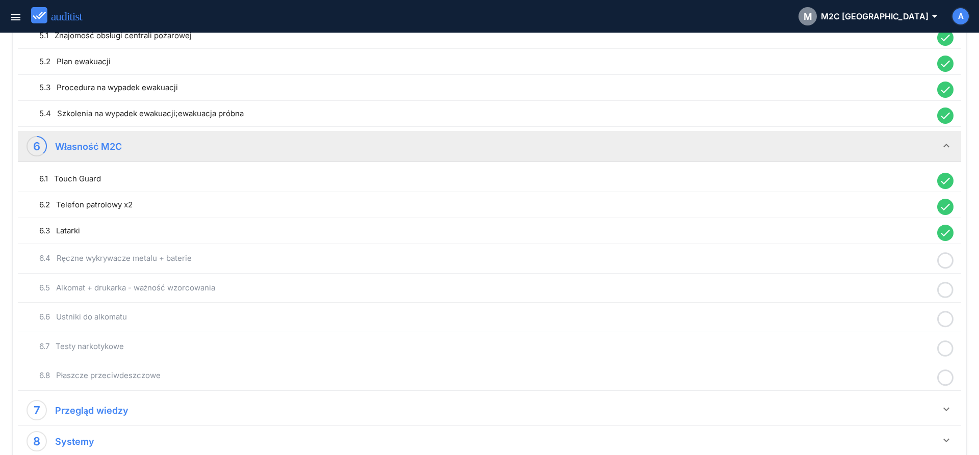
click at [945, 261] on icon at bounding box center [945, 261] width 16 height 20
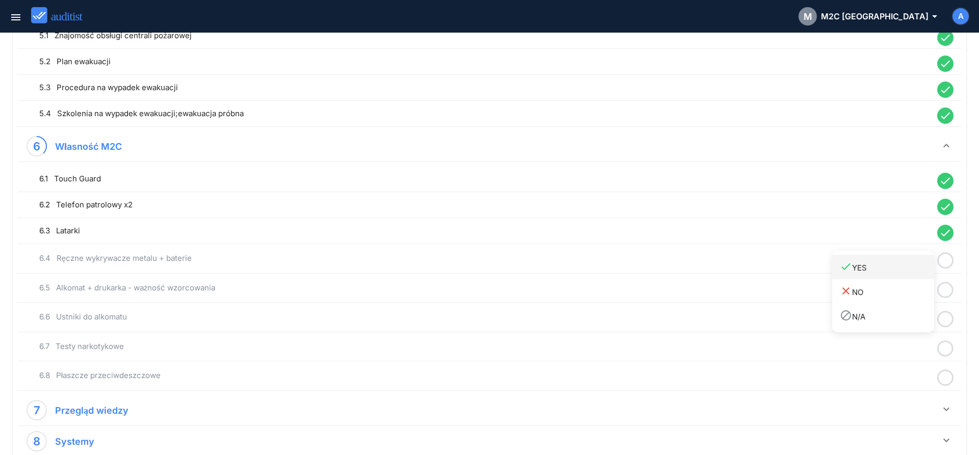
click at [898, 274] on link "done YES" at bounding box center [883, 267] width 102 height 24
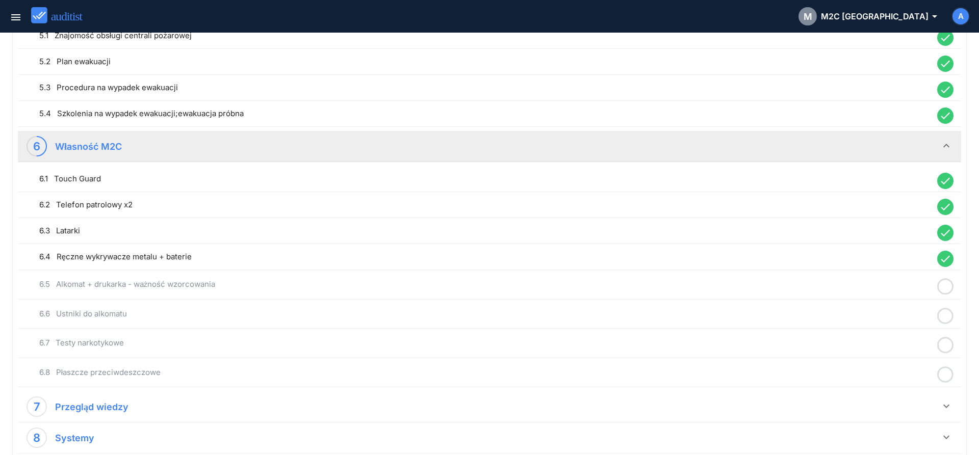
click at [948, 284] on icon at bounding box center [945, 287] width 16 height 20
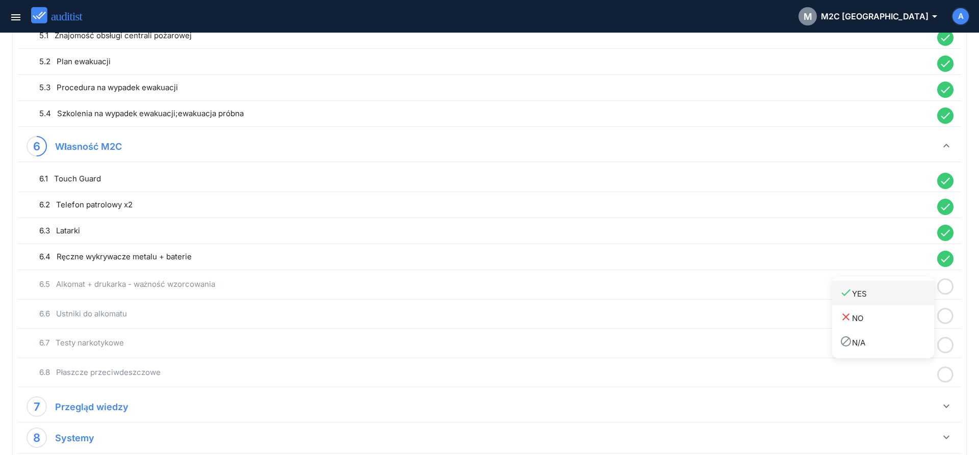
click at [913, 293] on div "done YES" at bounding box center [887, 293] width 94 height 14
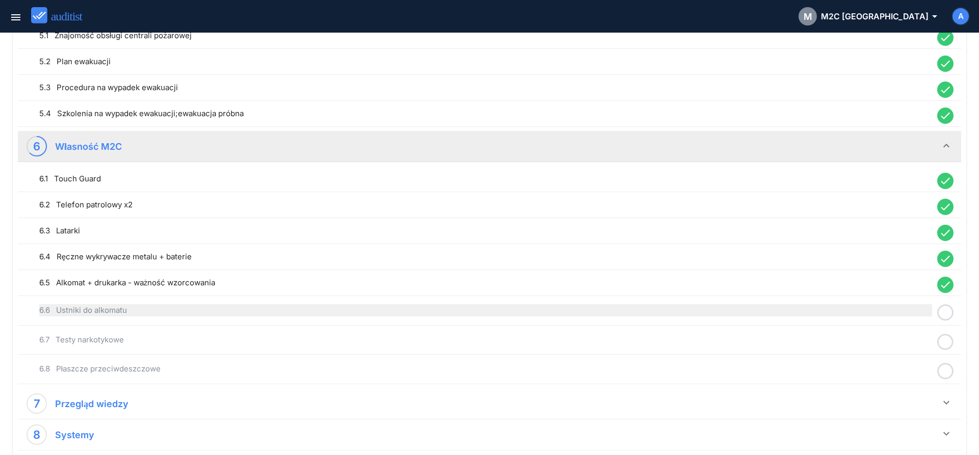
click at [652, 313] on div "6.6 Ustniki do alkomatu" at bounding box center [485, 310] width 893 height 12
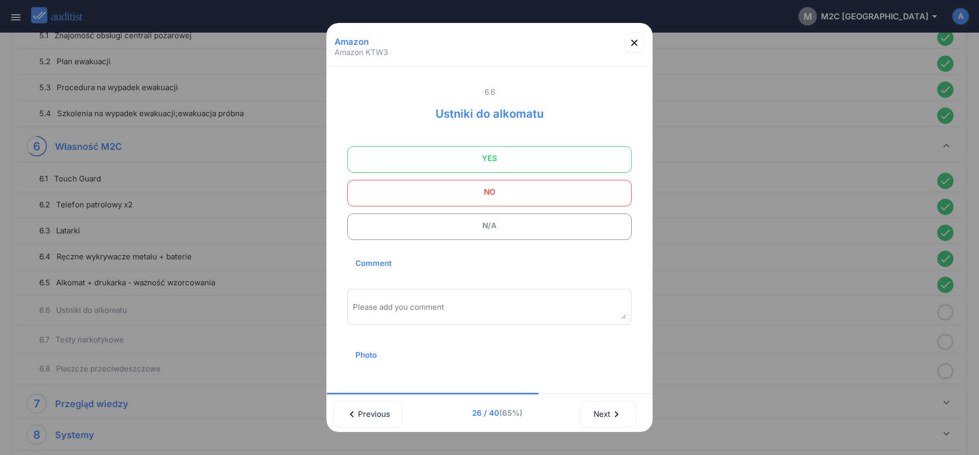
click at [505, 160] on span "YES" at bounding box center [489, 158] width 259 height 20
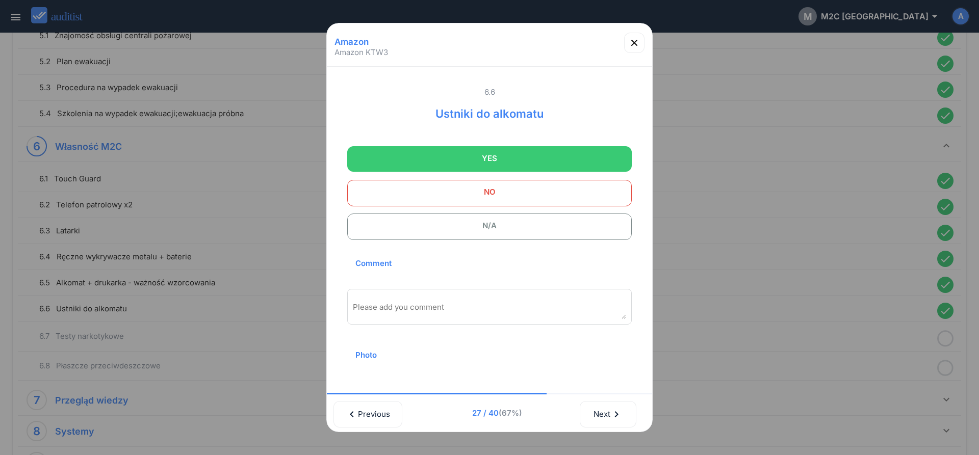
click at [509, 299] on div "Please add you comment" at bounding box center [489, 307] width 284 height 36
type textarea "**********"
click at [637, 41] on icon "button" at bounding box center [634, 43] width 12 height 12
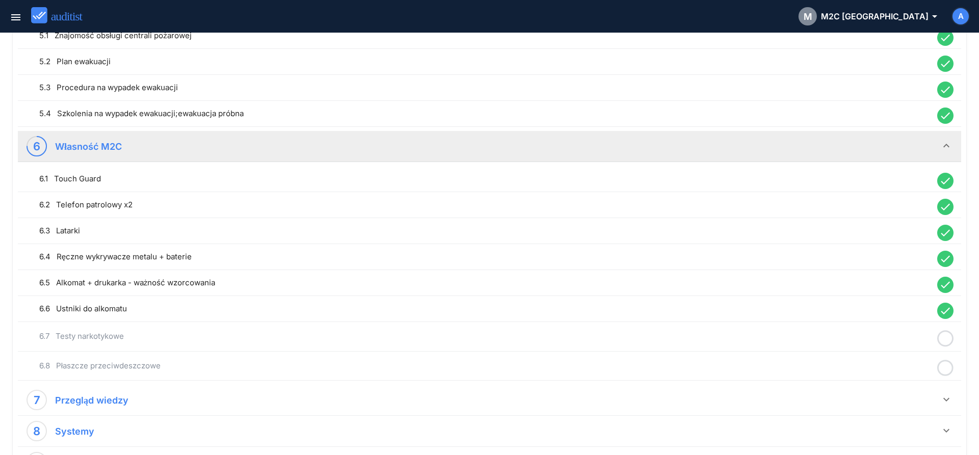
click at [939, 335] on icon at bounding box center [945, 339] width 16 height 20
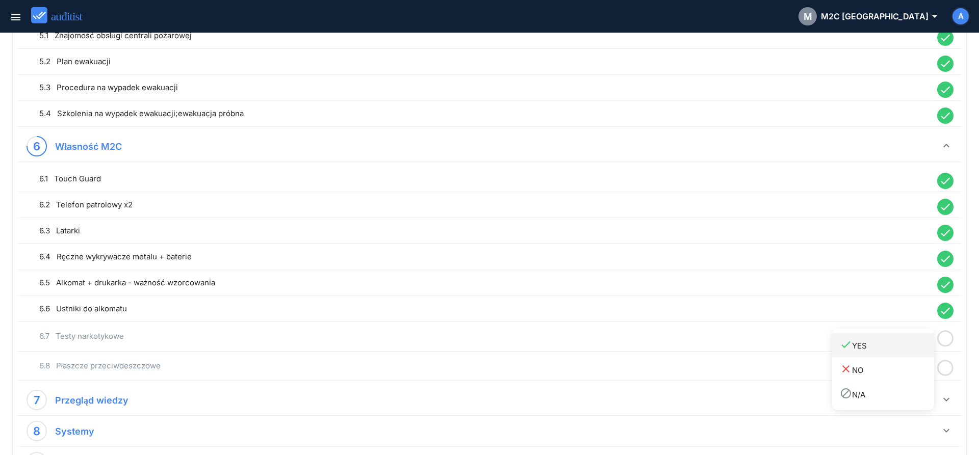
click at [887, 349] on div "done YES" at bounding box center [887, 345] width 94 height 14
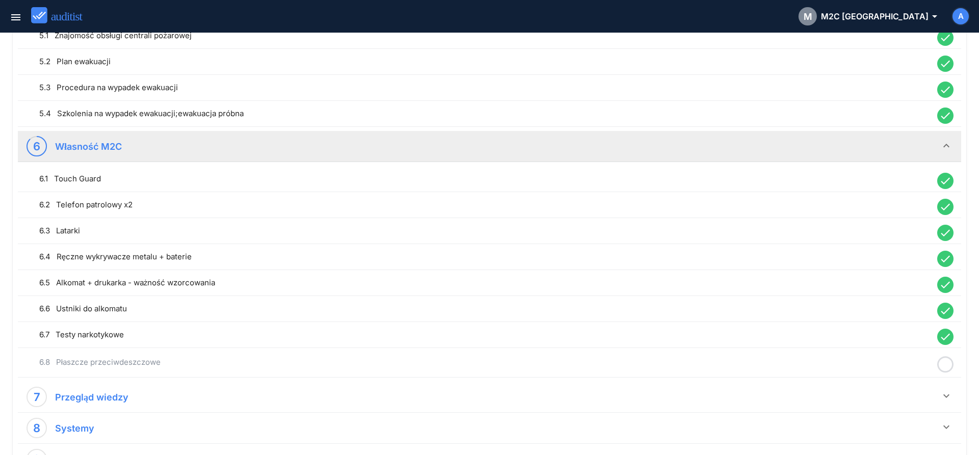
click at [955, 372] on div at bounding box center [945, 365] width 27 height 20
click at [952, 369] on circle at bounding box center [945, 364] width 15 height 15
click at [949, 364] on icon at bounding box center [945, 365] width 16 height 20
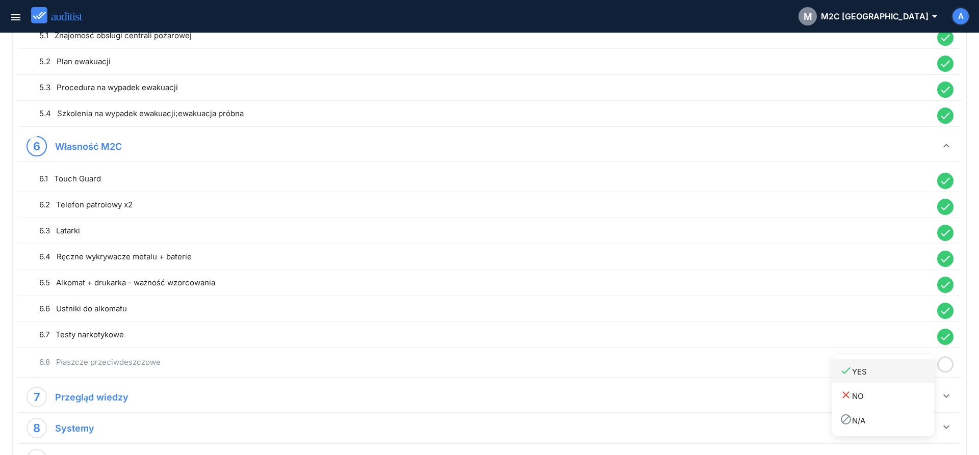
click at [889, 376] on div "done YES" at bounding box center [887, 371] width 94 height 14
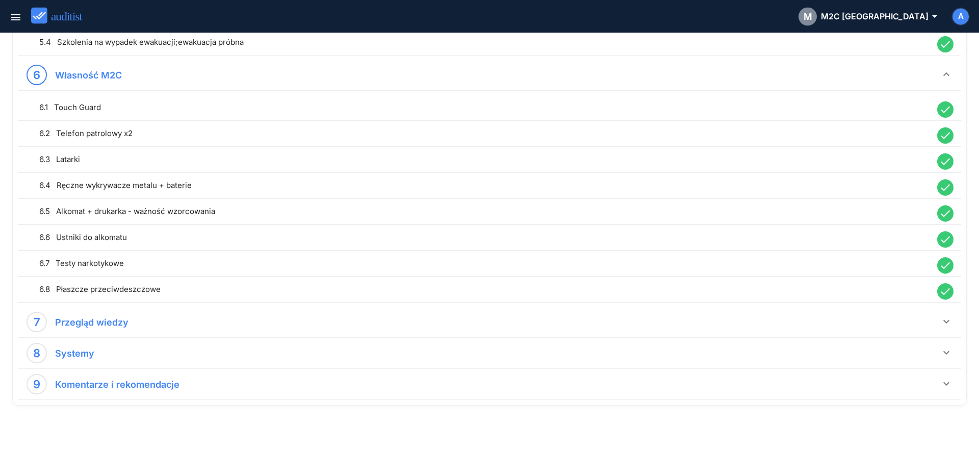
scroll to position [839, 0]
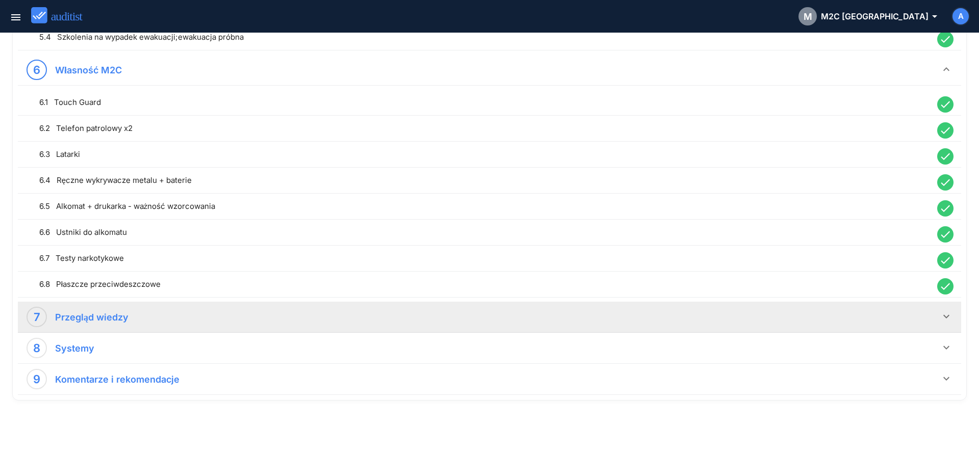
click at [947, 318] on icon "keyboard_arrow_down" at bounding box center [946, 316] width 12 height 12
click at [944, 358] on icon at bounding box center [945, 354] width 16 height 20
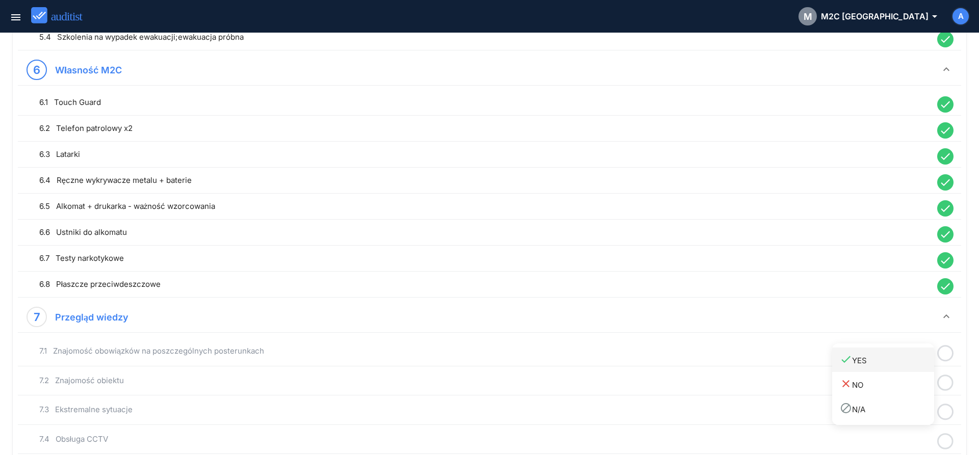
click at [866, 358] on div "done YES" at bounding box center [887, 360] width 94 height 14
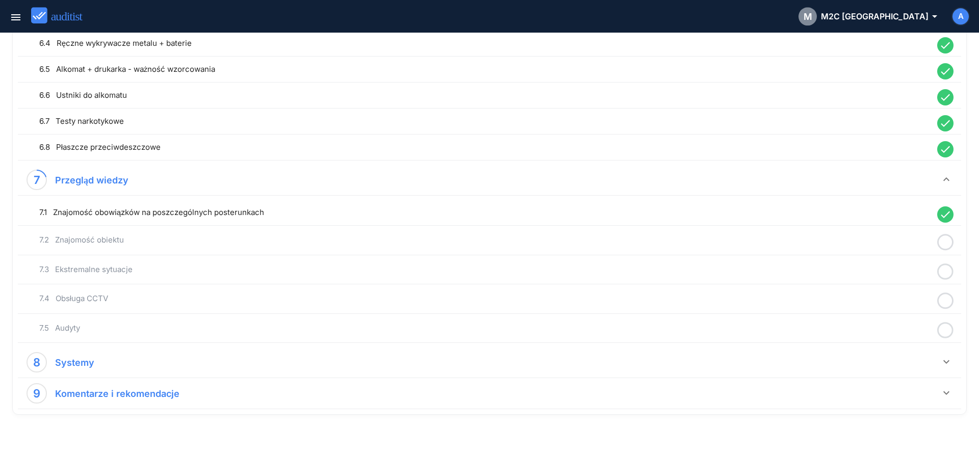
scroll to position [988, 0]
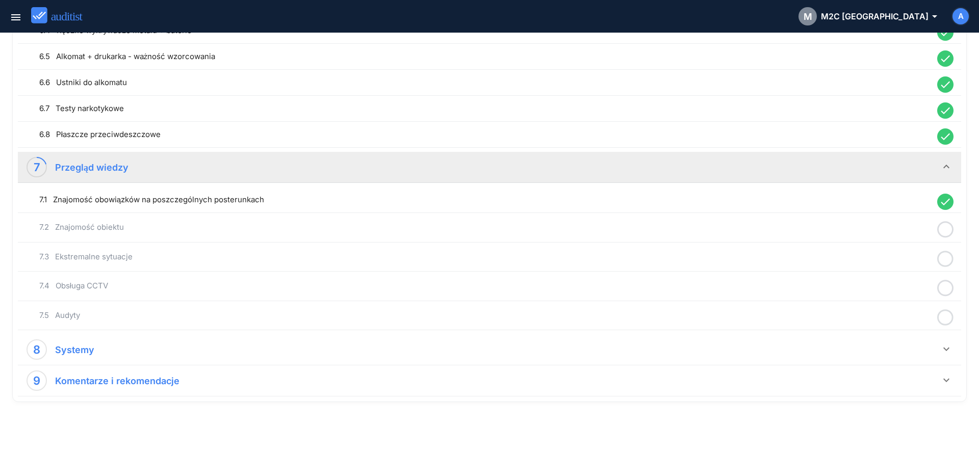
click at [943, 227] on icon at bounding box center [945, 230] width 16 height 20
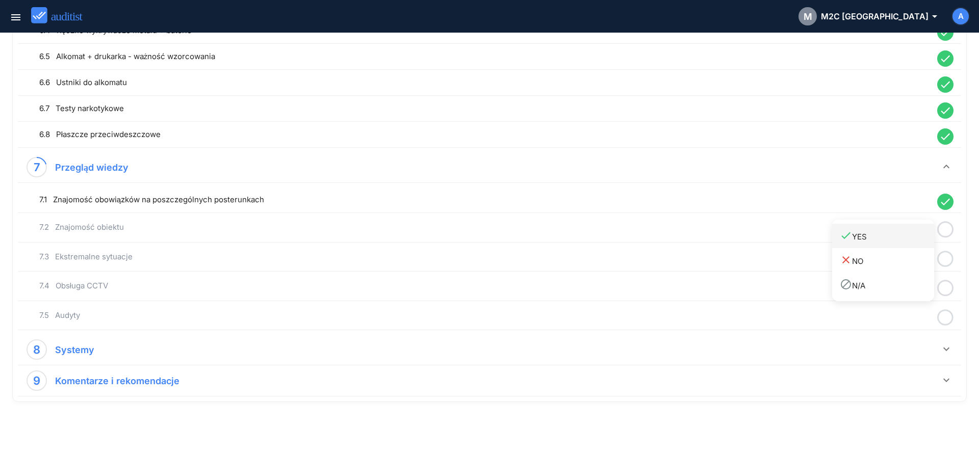
click at [898, 239] on div "done YES" at bounding box center [887, 236] width 94 height 14
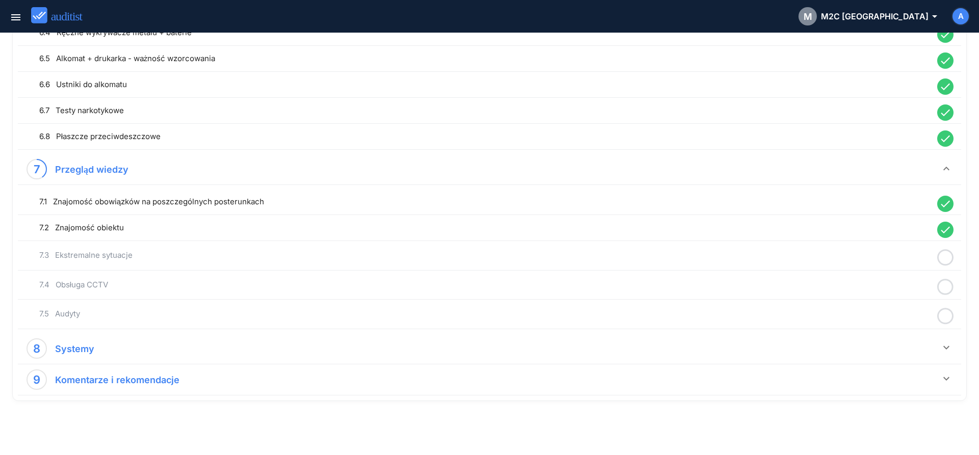
scroll to position [985, 0]
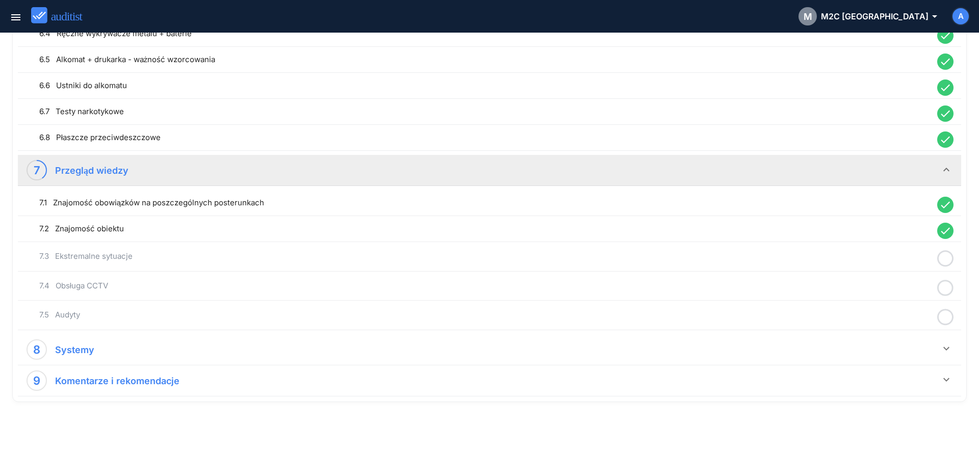
click at [949, 258] on icon at bounding box center [945, 259] width 16 height 20
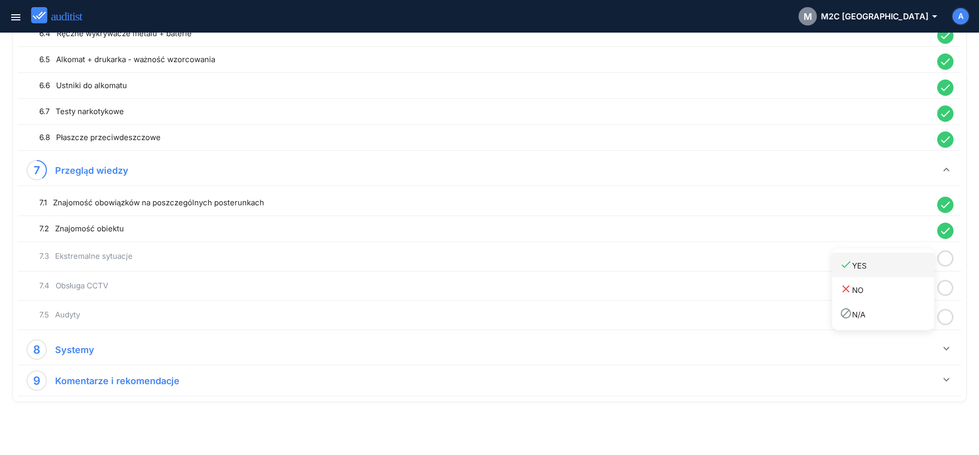
click at [888, 270] on div "done YES" at bounding box center [887, 265] width 94 height 14
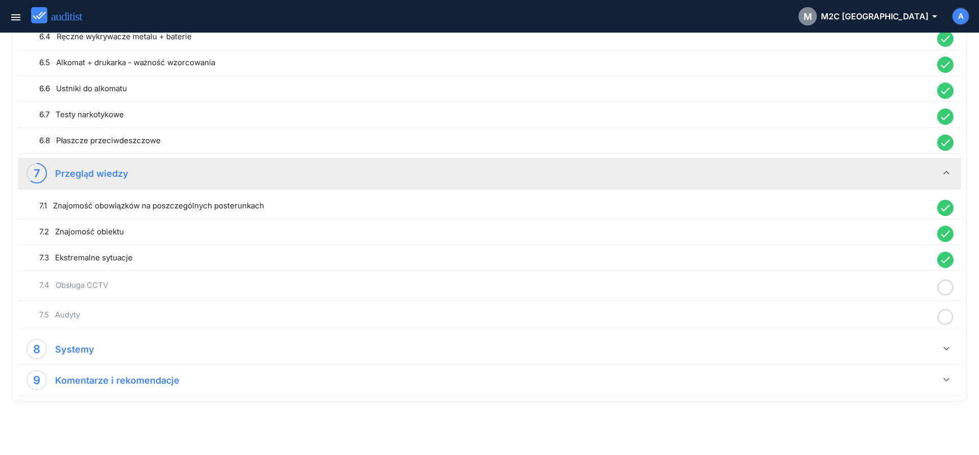
click at [949, 290] on icon at bounding box center [945, 288] width 16 height 20
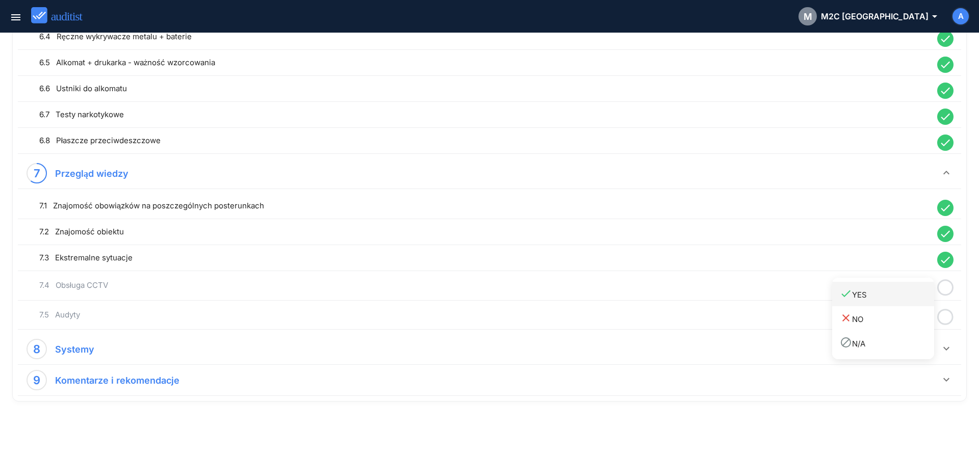
drag, startPoint x: 899, startPoint y: 296, endPoint x: 922, endPoint y: 305, distance: 24.7
click at [899, 296] on div "done YES" at bounding box center [887, 294] width 94 height 14
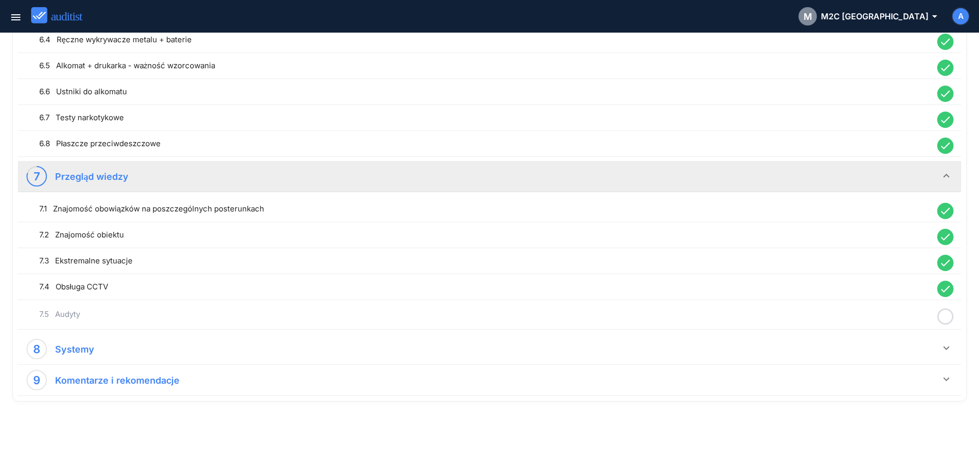
click at [941, 315] on icon at bounding box center [945, 317] width 16 height 20
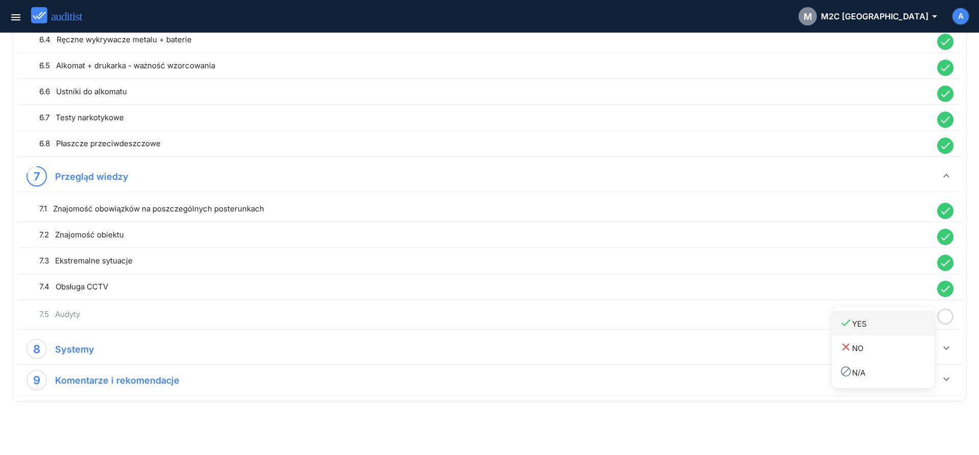
click at [900, 326] on div "done YES" at bounding box center [887, 324] width 94 height 14
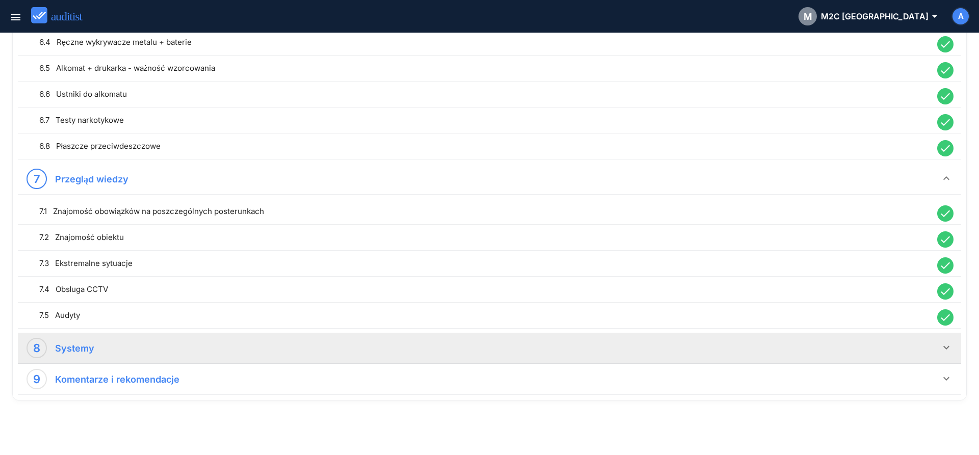
click at [943, 349] on icon "keyboard_arrow_down" at bounding box center [946, 348] width 12 height 12
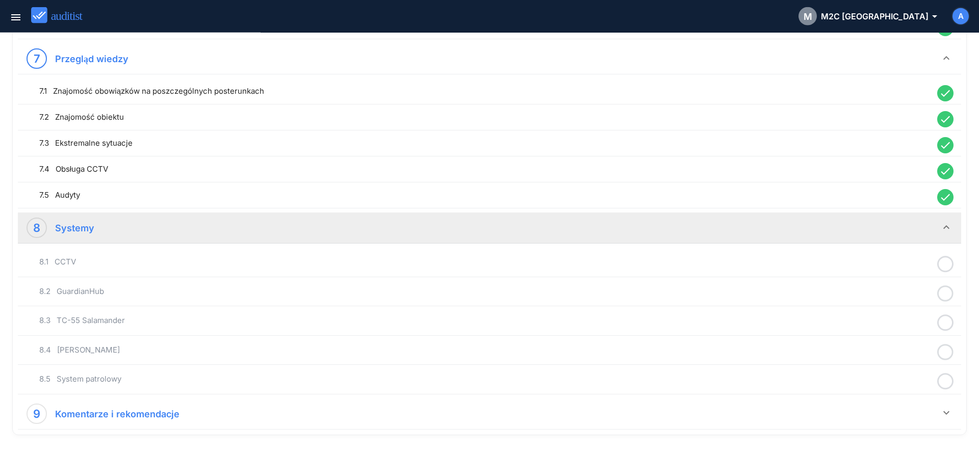
scroll to position [1129, 0]
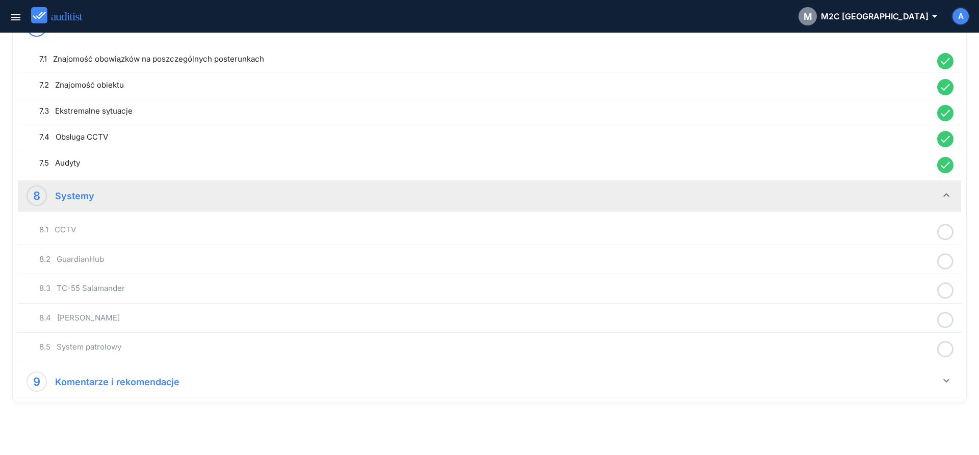
click at [942, 234] on icon at bounding box center [945, 232] width 16 height 20
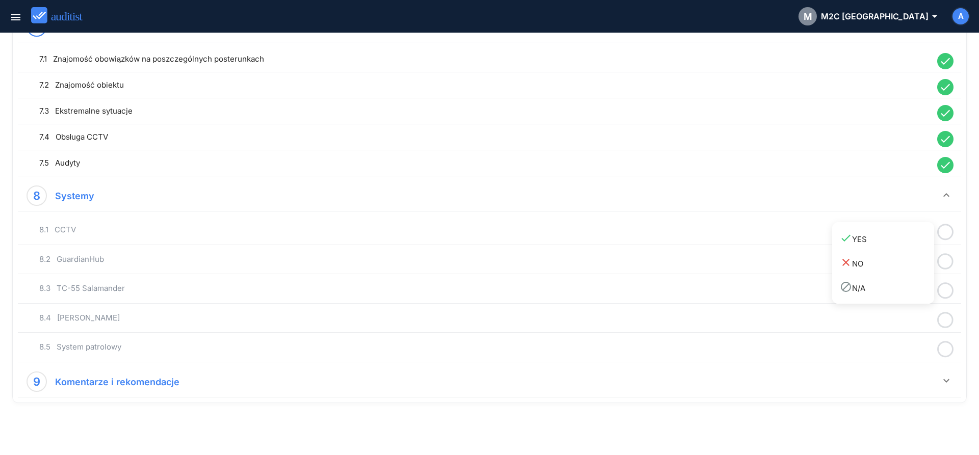
drag, startPoint x: 896, startPoint y: 243, endPoint x: 938, endPoint y: 254, distance: 43.3
click at [897, 244] on div "done YES" at bounding box center [887, 239] width 94 height 14
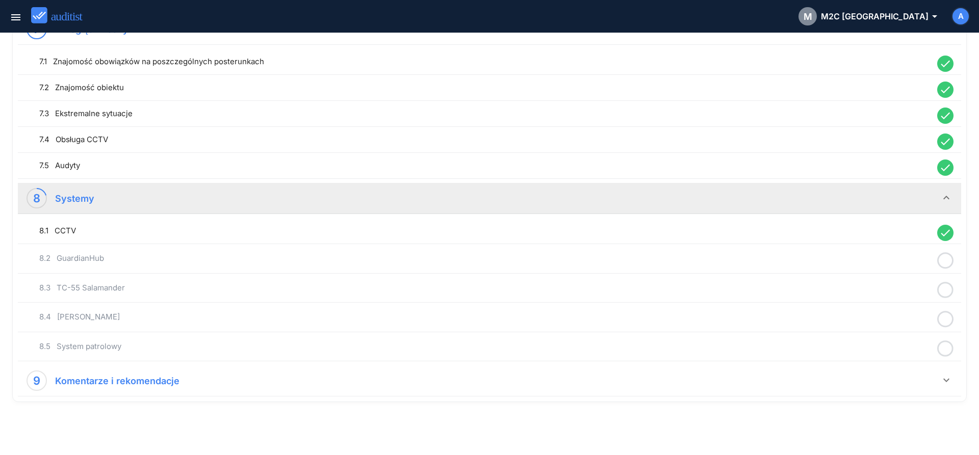
click at [943, 258] on icon at bounding box center [945, 261] width 16 height 20
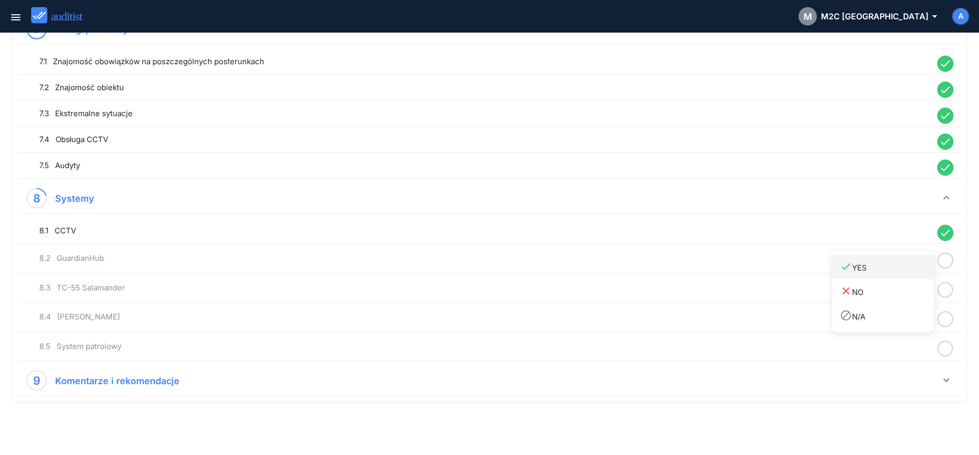
click at [894, 274] on div "done YES" at bounding box center [887, 267] width 94 height 14
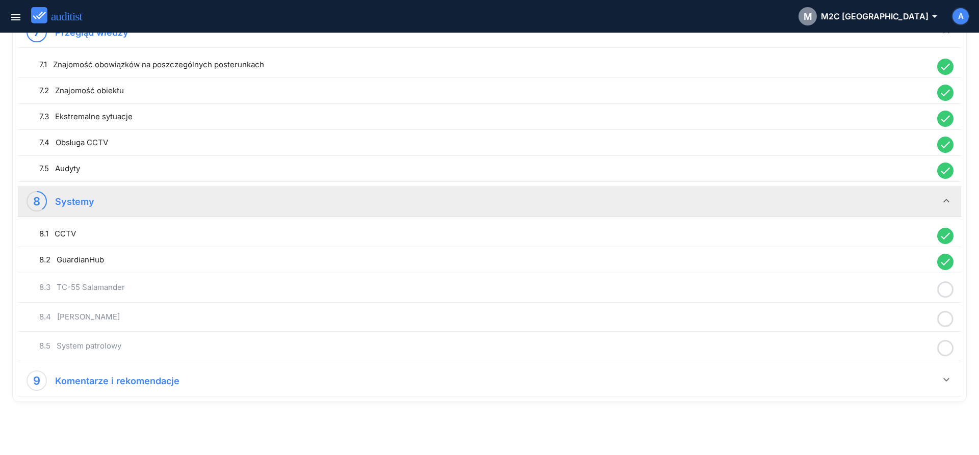
click at [940, 292] on icon at bounding box center [945, 290] width 16 height 20
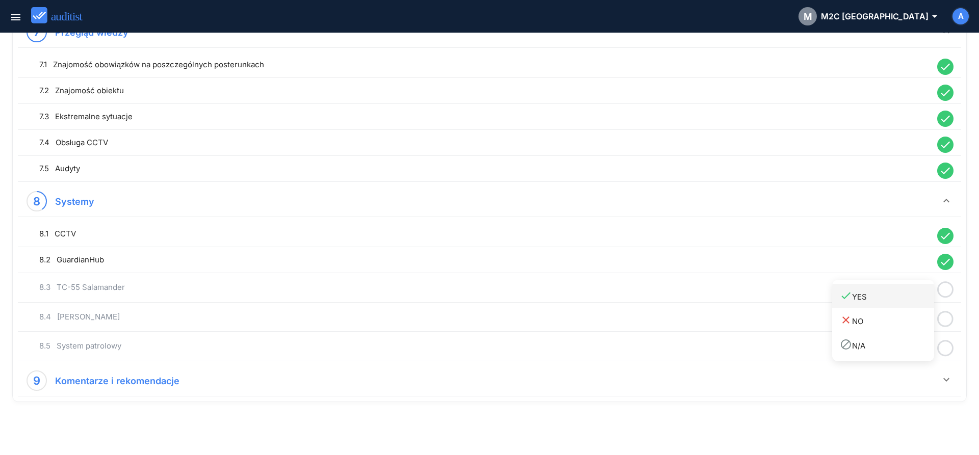
click at [900, 304] on link "done YES" at bounding box center [883, 296] width 102 height 24
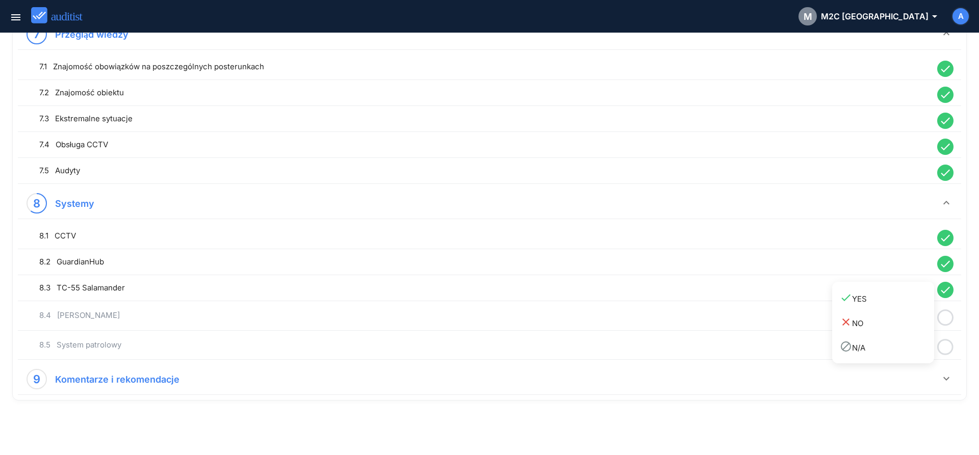
scroll to position [1120, 0]
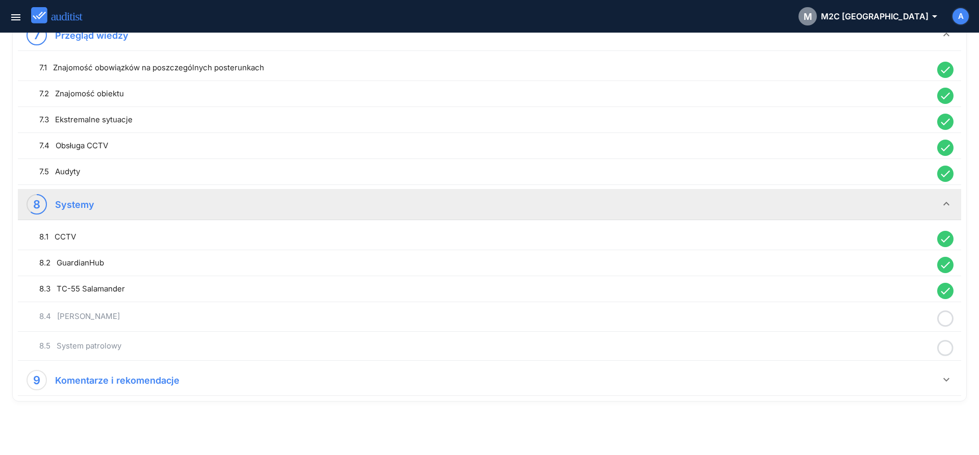
click at [945, 320] on icon at bounding box center [945, 319] width 16 height 20
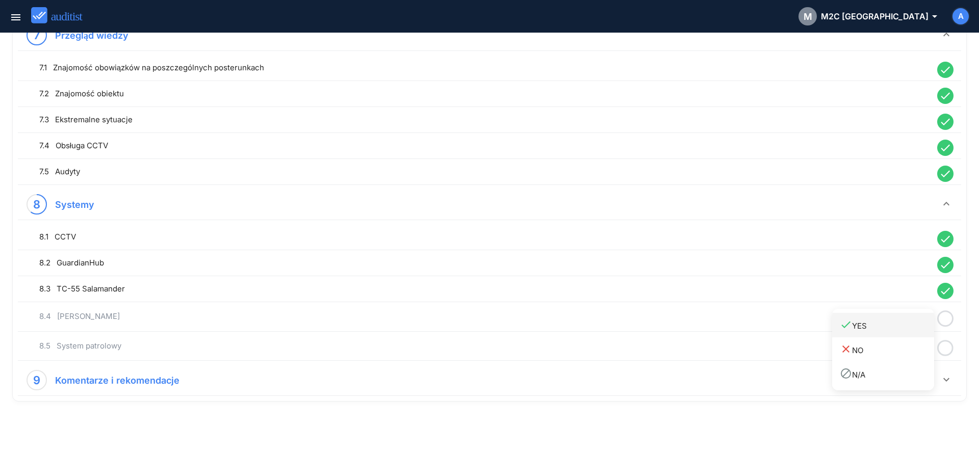
click at [894, 328] on div "done YES" at bounding box center [887, 326] width 94 height 14
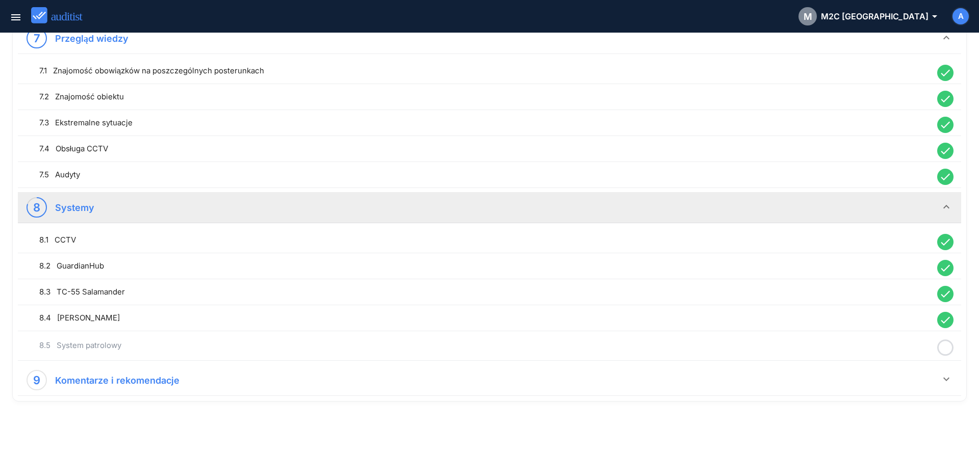
click at [944, 348] on icon at bounding box center [945, 348] width 16 height 20
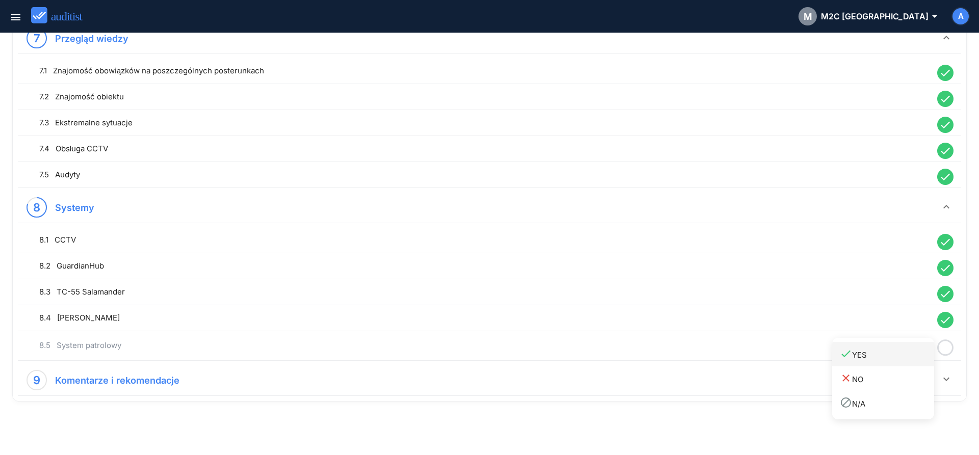
click at [896, 353] on div "done YES" at bounding box center [887, 355] width 94 height 14
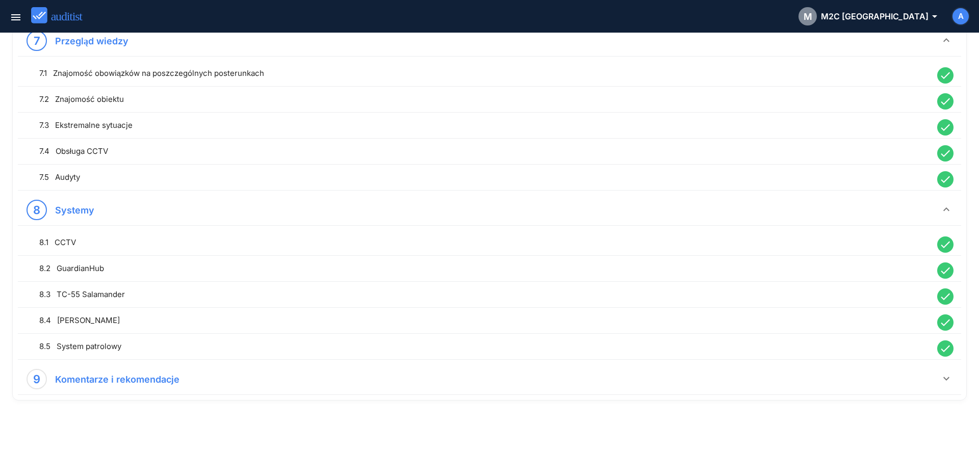
scroll to position [1115, 0]
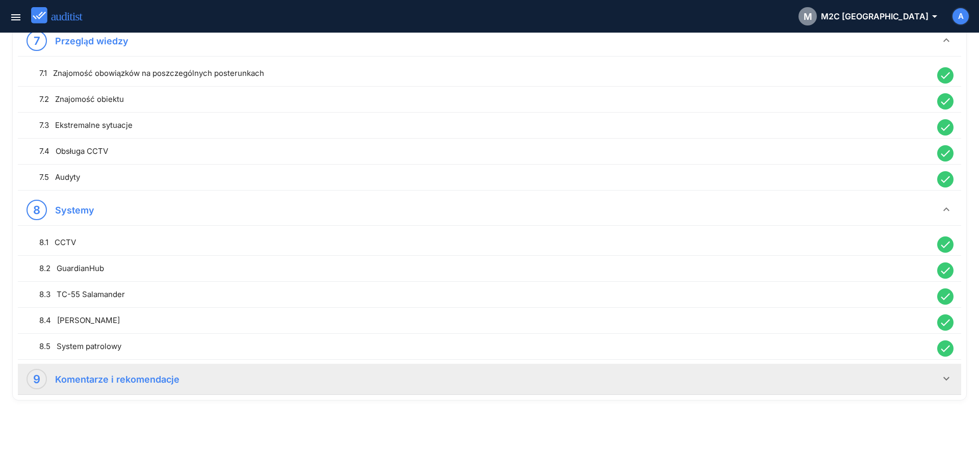
click at [851, 387] on div "9 Komentarze i rekomendacje" at bounding box center [483, 379] width 913 height 20
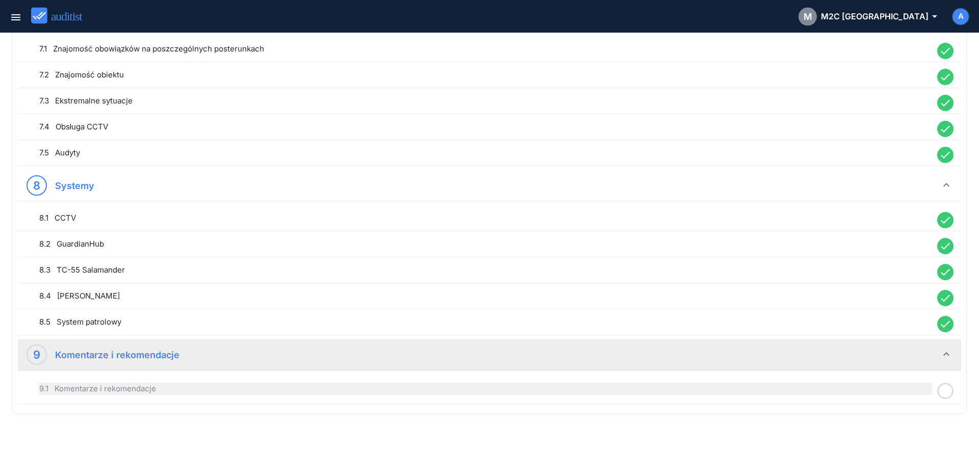
scroll to position [1151, 0]
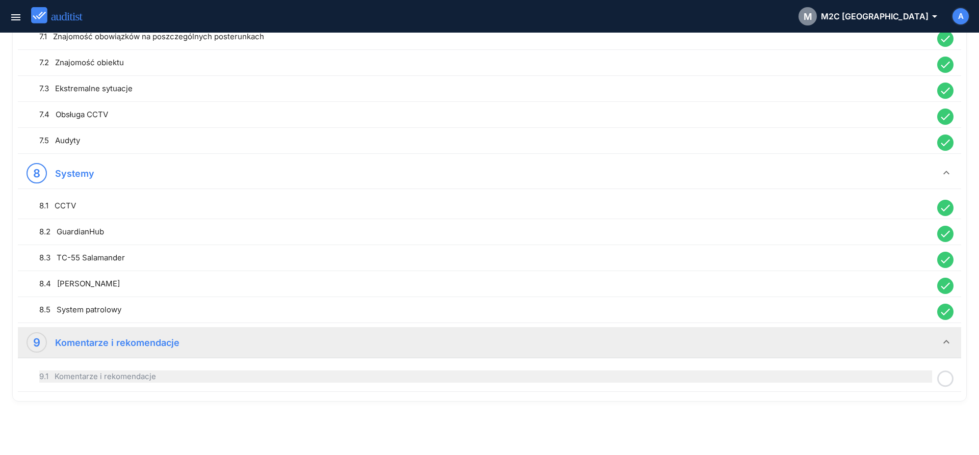
click at [789, 377] on div "9.1 Komentarze i rekomendacje" at bounding box center [485, 377] width 893 height 12
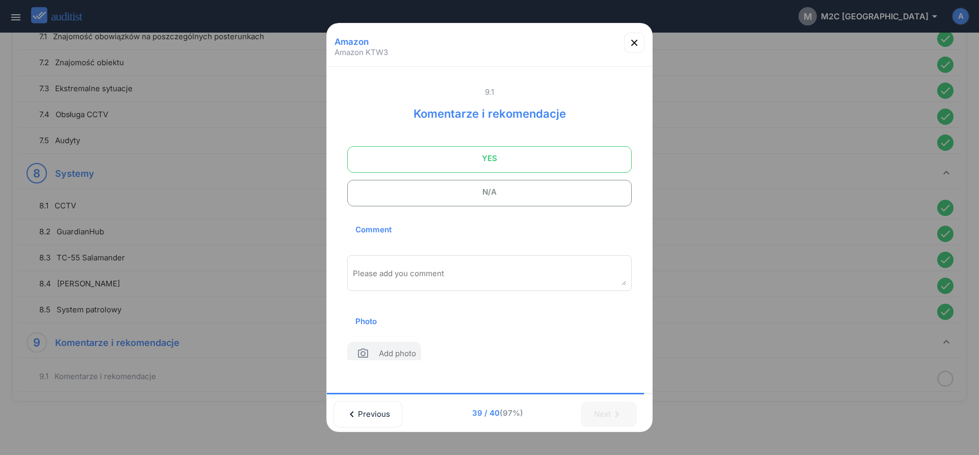
click at [488, 159] on span "YES" at bounding box center [489, 158] width 259 height 20
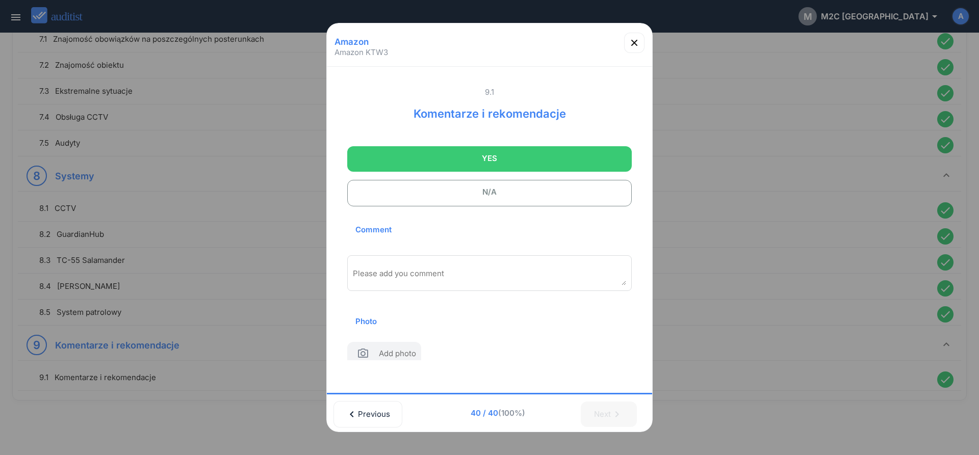
scroll to position [1149, 0]
click at [461, 263] on div "Please add you comment" at bounding box center [489, 273] width 284 height 36
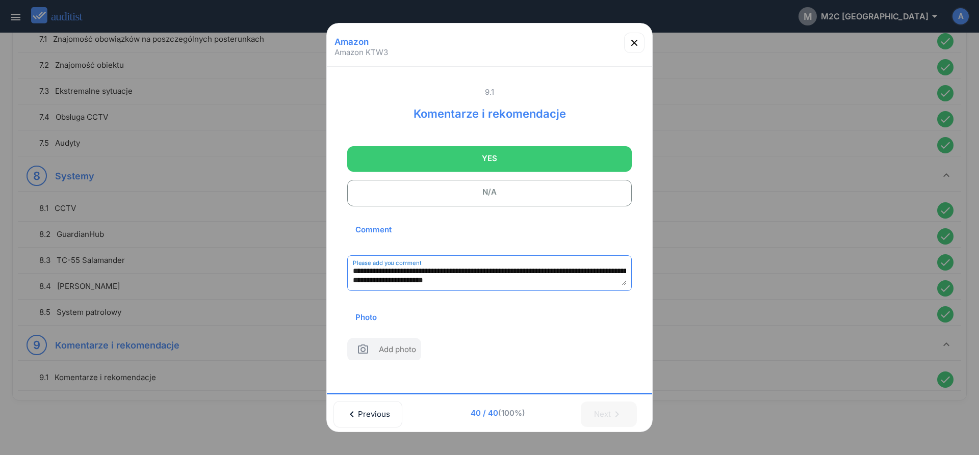
scroll to position [15, 0]
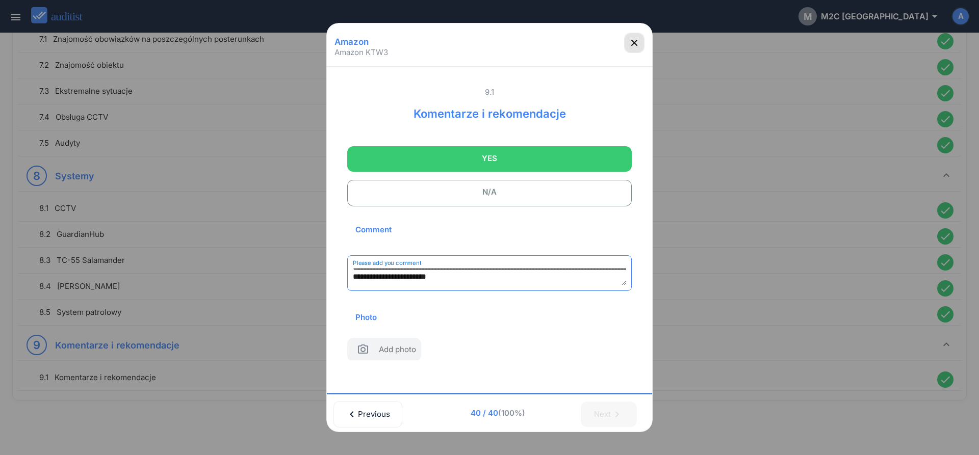
type textarea "**********"
click at [637, 43] on icon "button" at bounding box center [634, 43] width 12 height 12
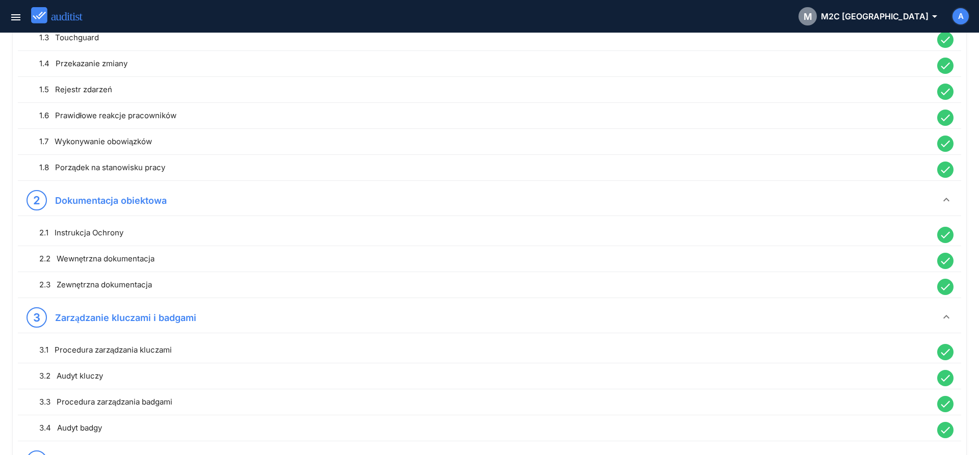
scroll to position [0, 0]
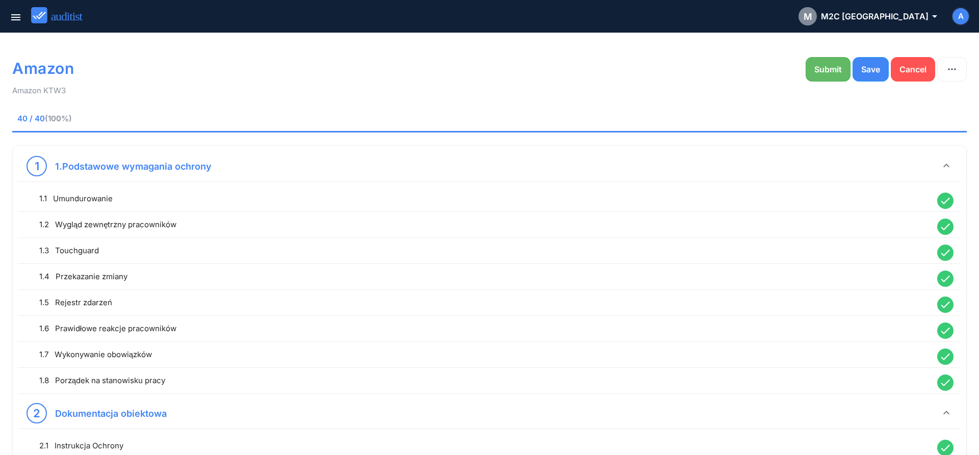
click at [815, 76] on button "Submit" at bounding box center [827, 69] width 45 height 24
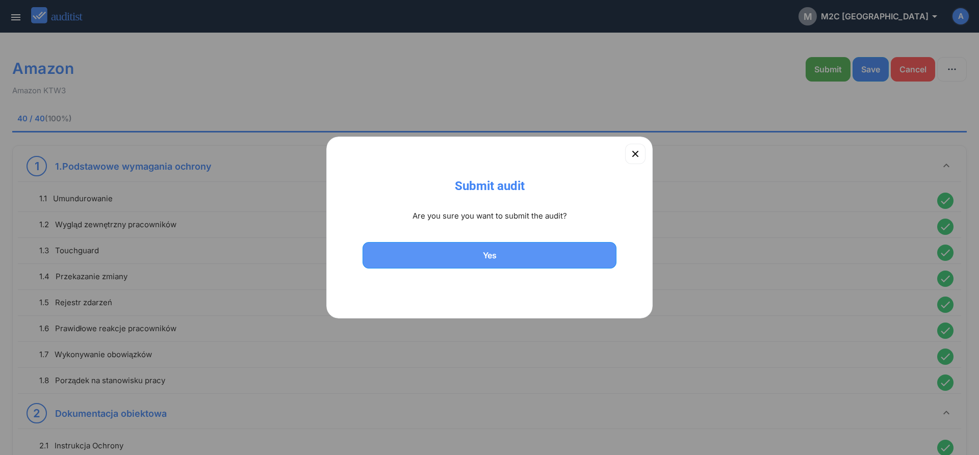
click at [502, 264] on button "Yes" at bounding box center [489, 255] width 254 height 27
